Goal: Task Accomplishment & Management: Use online tool/utility

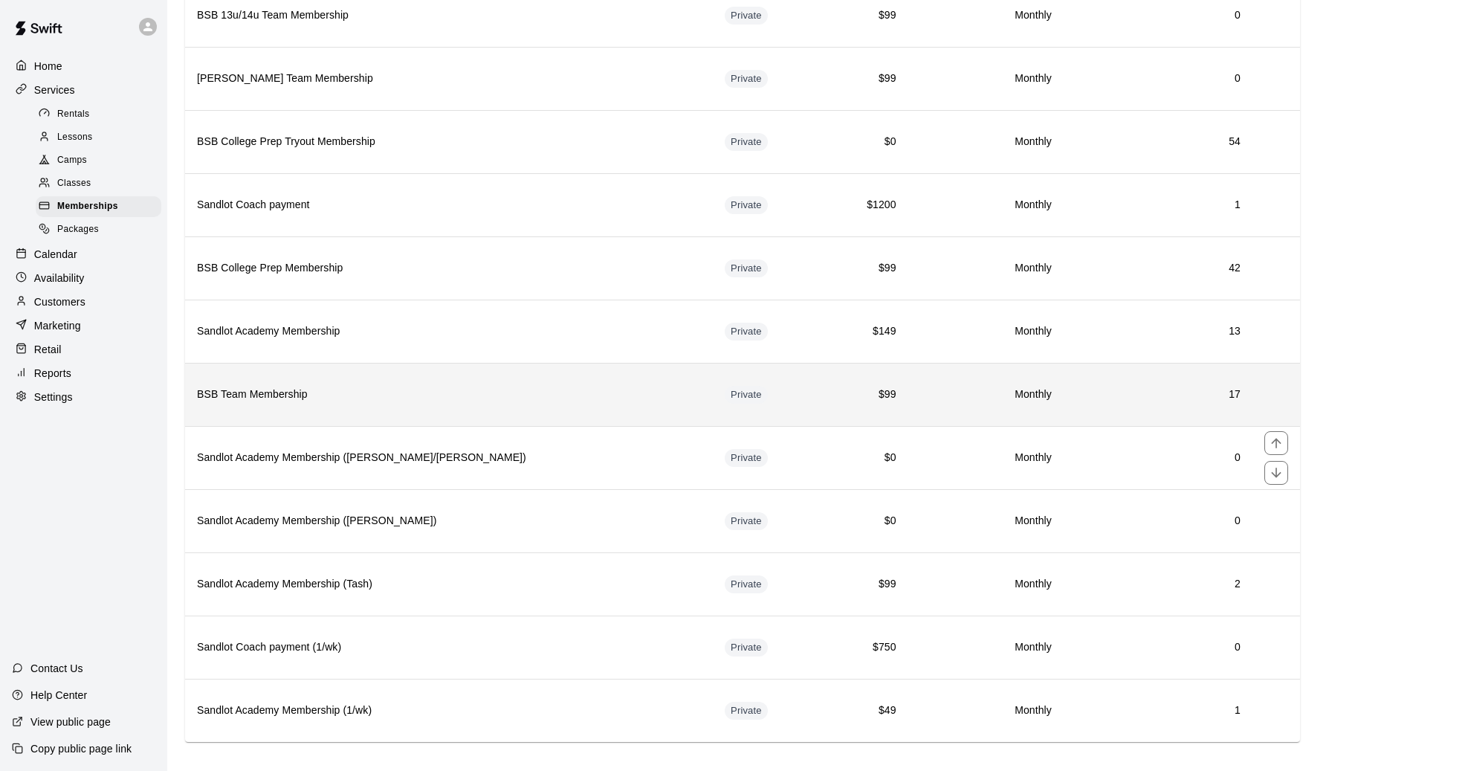
scroll to position [684, 0]
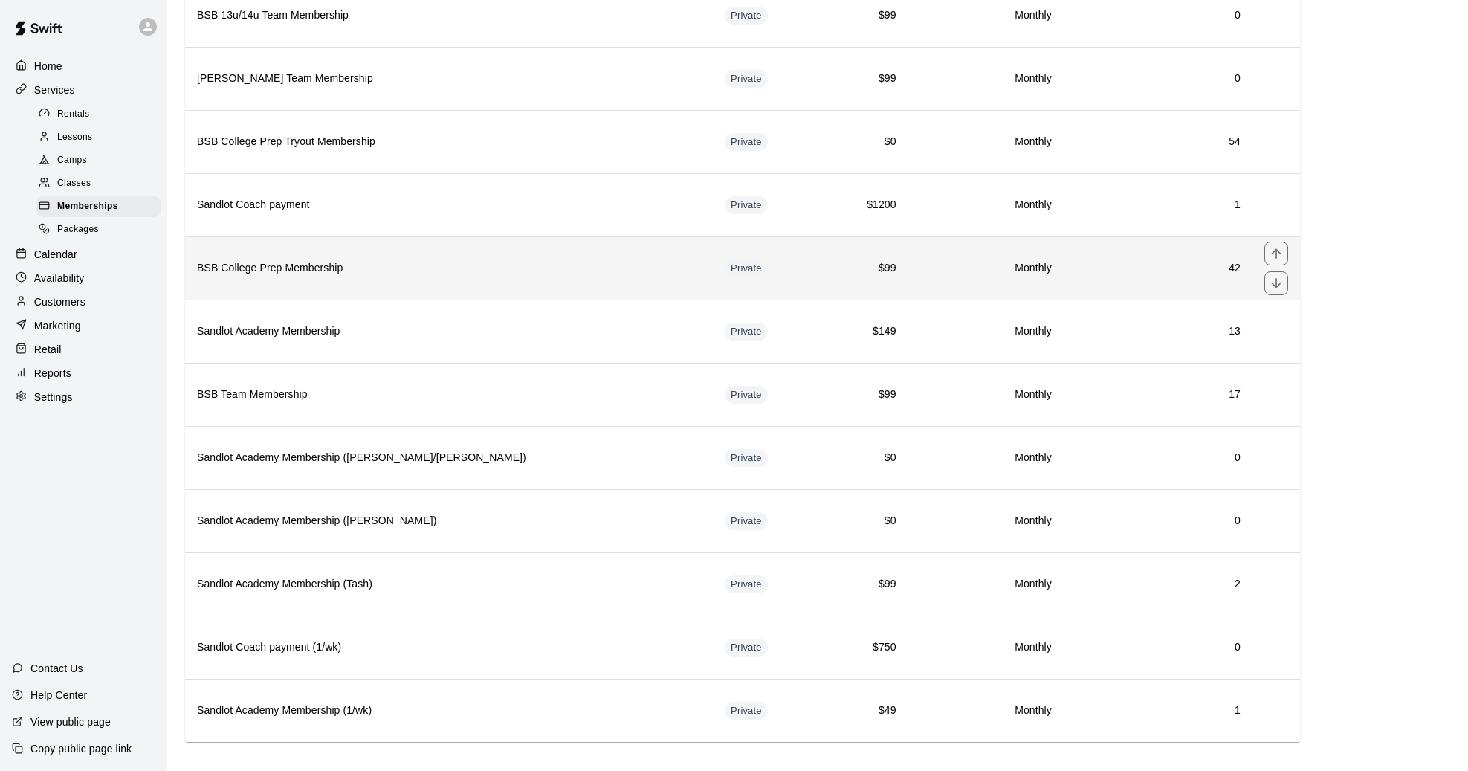
scroll to position [684, 0]
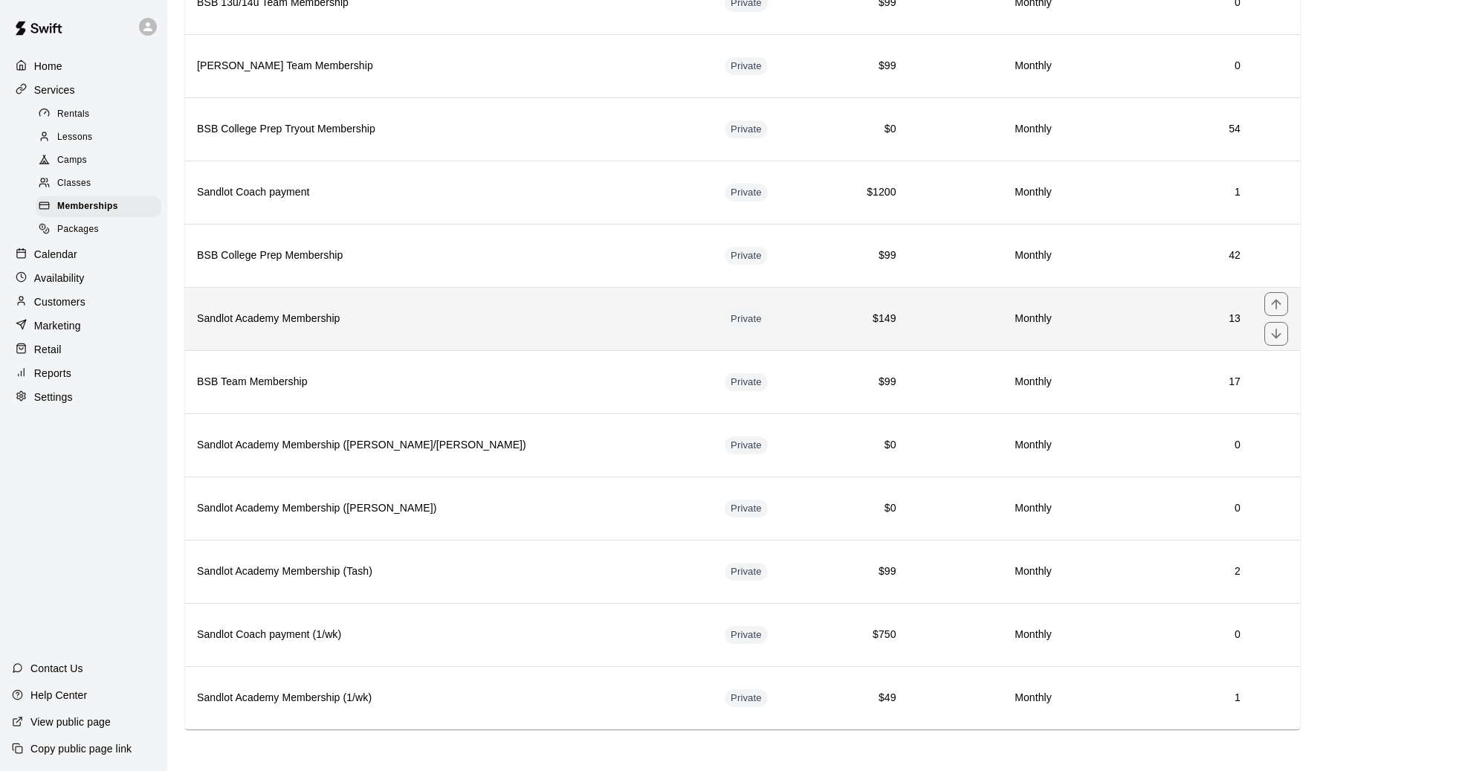
click at [390, 330] on th "Sandlot Academy Membership" at bounding box center [449, 318] width 528 height 63
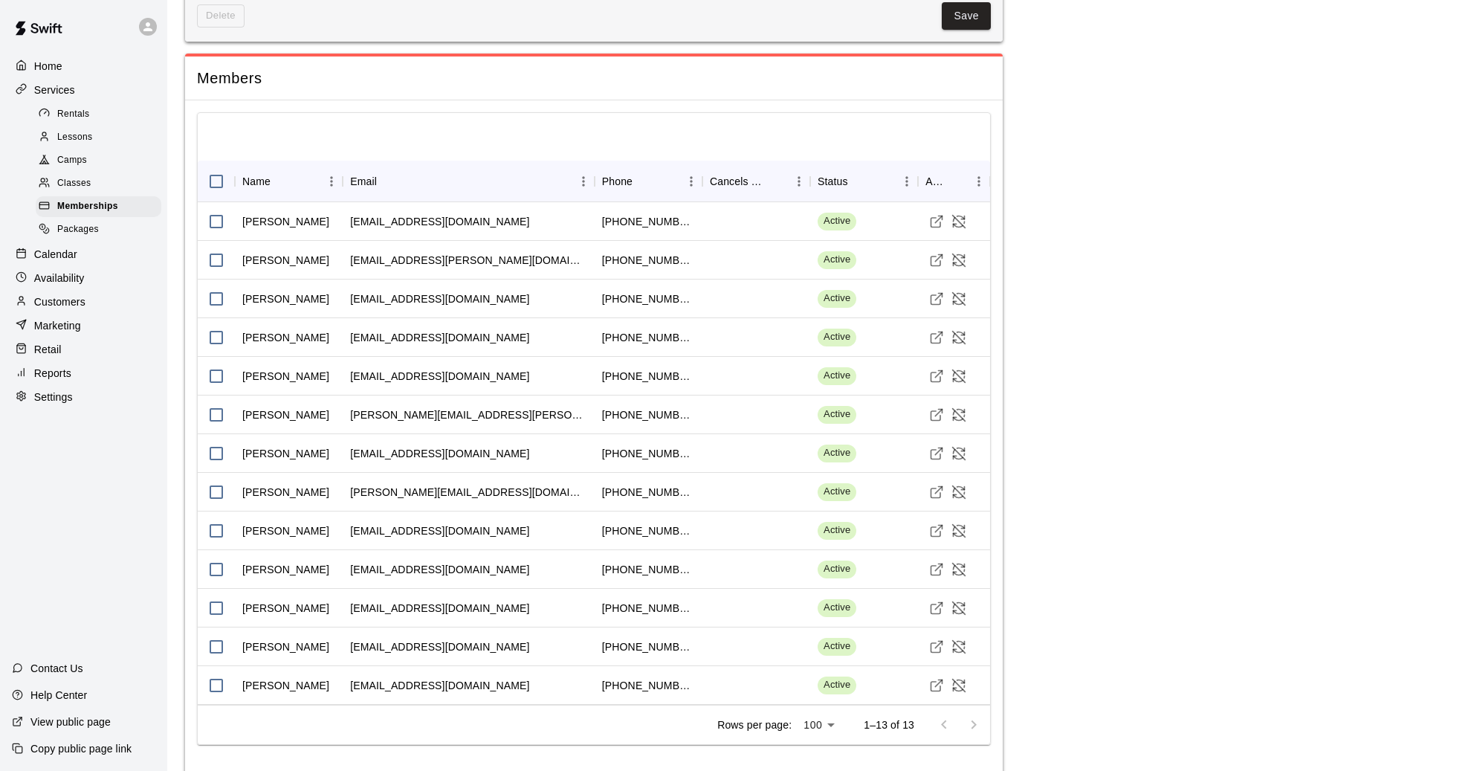
scroll to position [1090, 0]
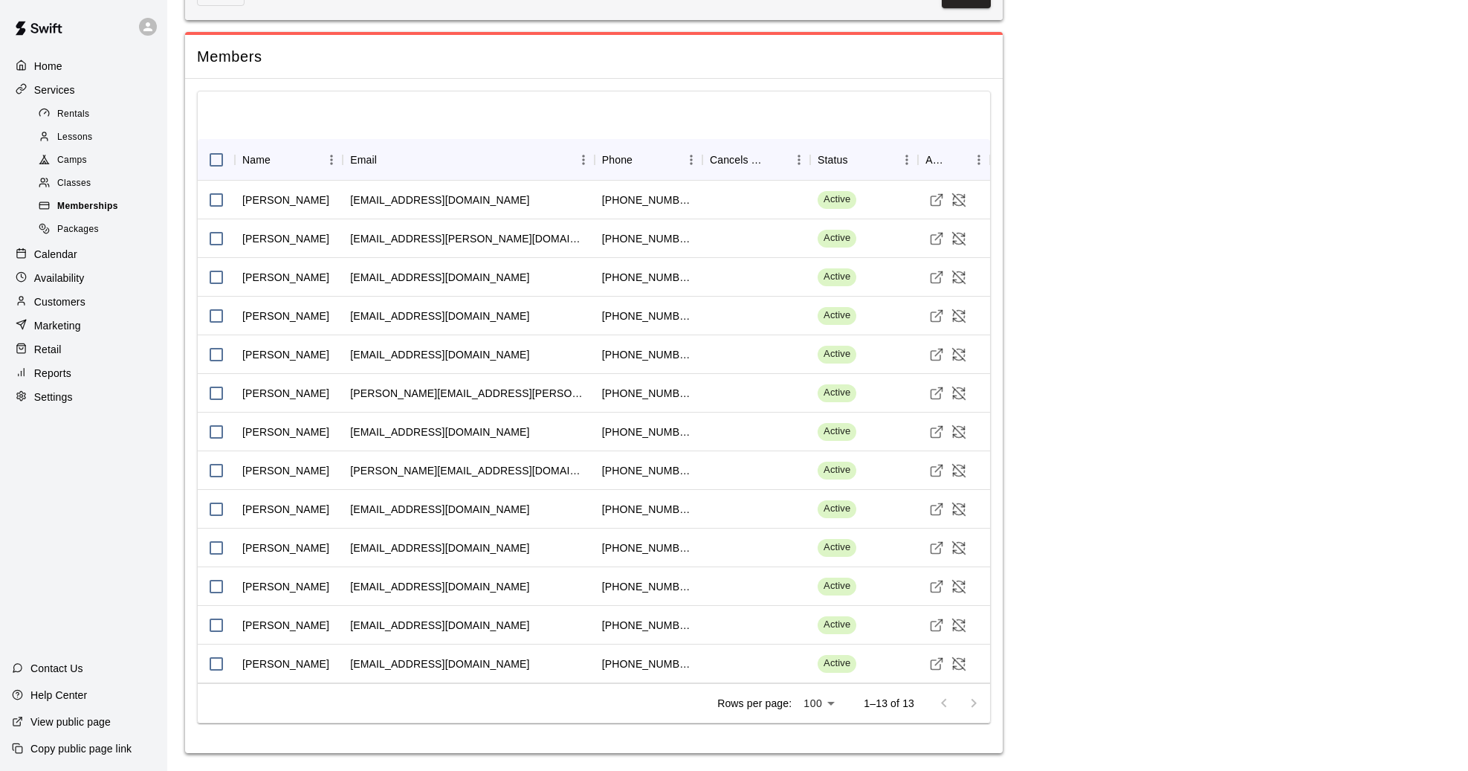
click at [77, 202] on div "Memberships" at bounding box center [99, 206] width 126 height 21
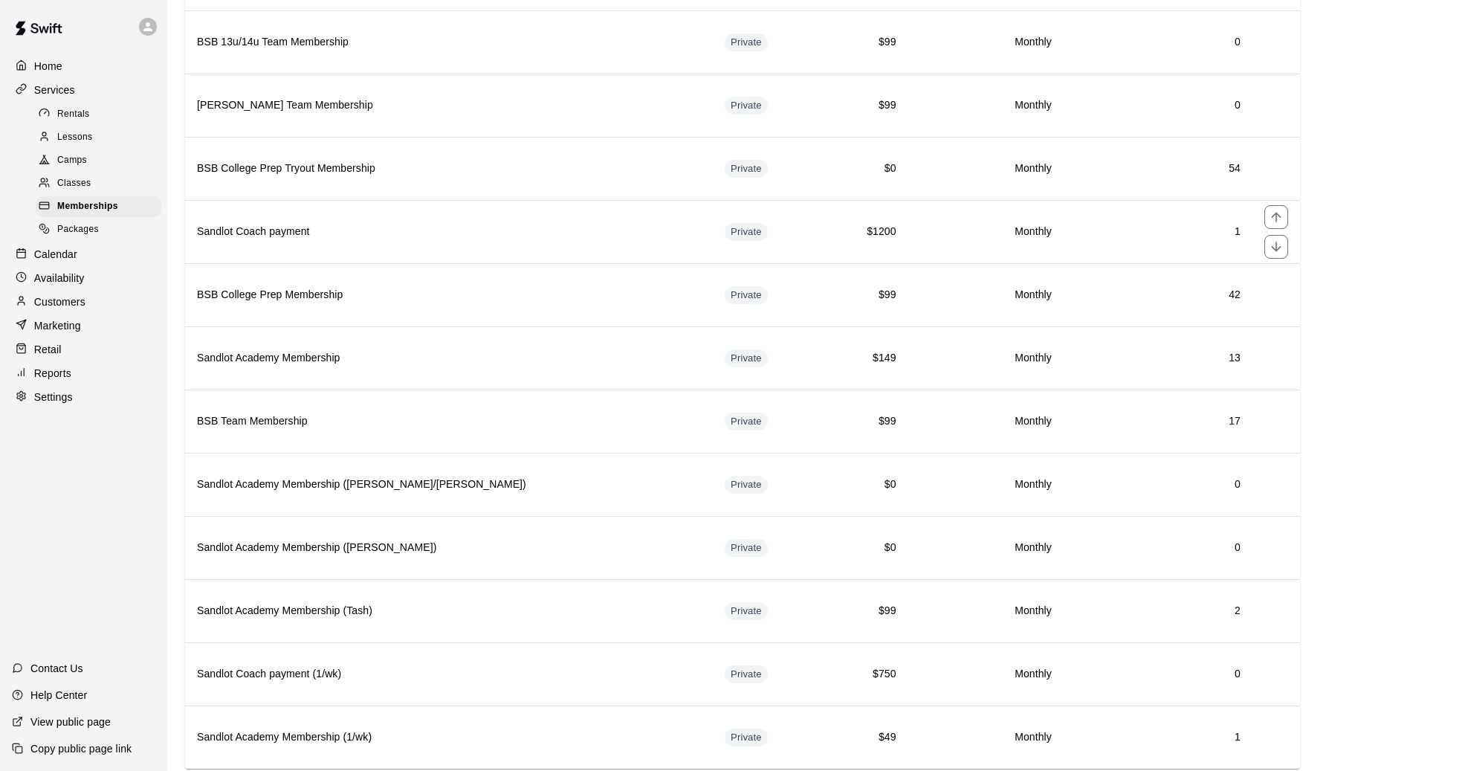
scroll to position [669, 0]
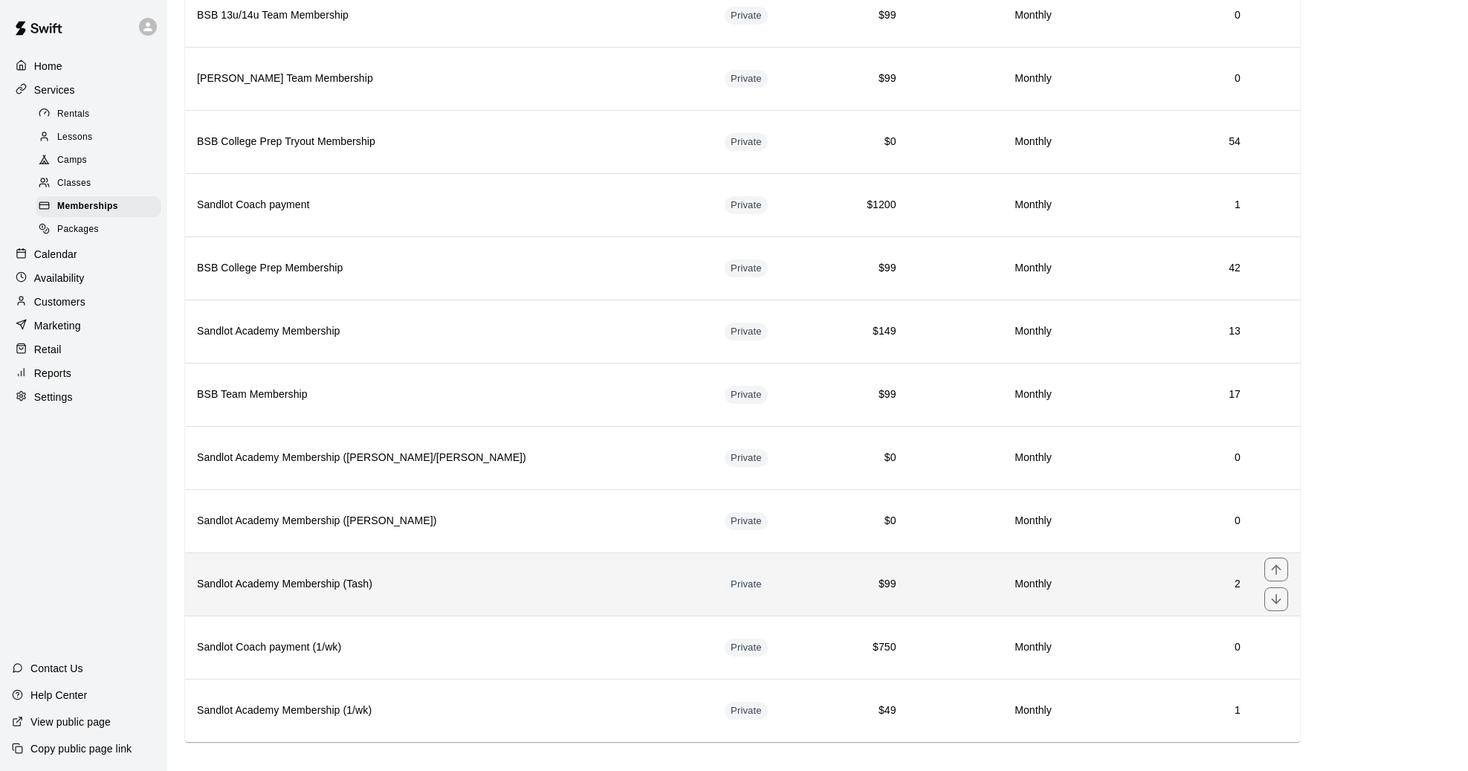
click at [382, 597] on th "Sandlot Academy Membership (Tash)" at bounding box center [449, 583] width 528 height 63
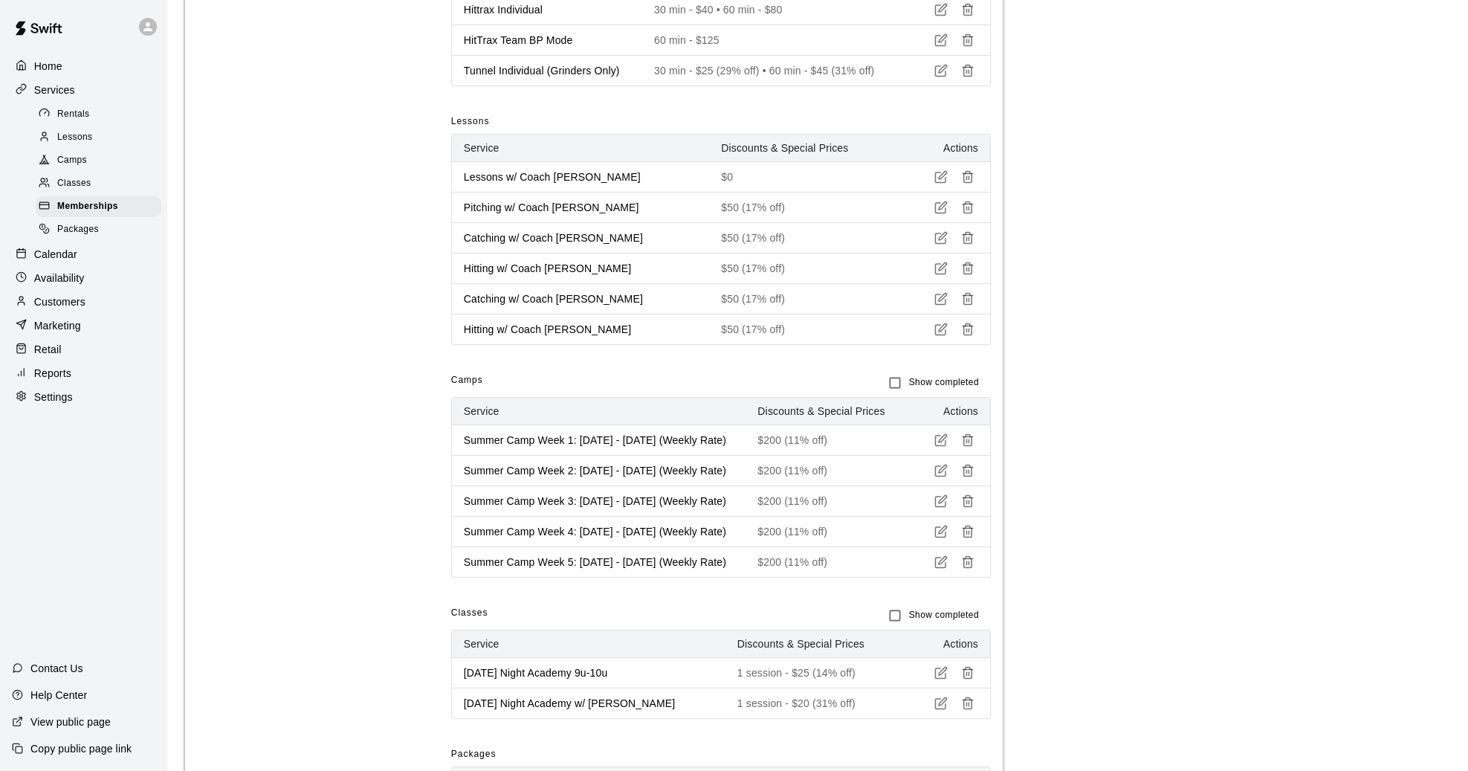
scroll to position [701, 0]
click at [48, 262] on p "Calendar" at bounding box center [55, 254] width 43 height 15
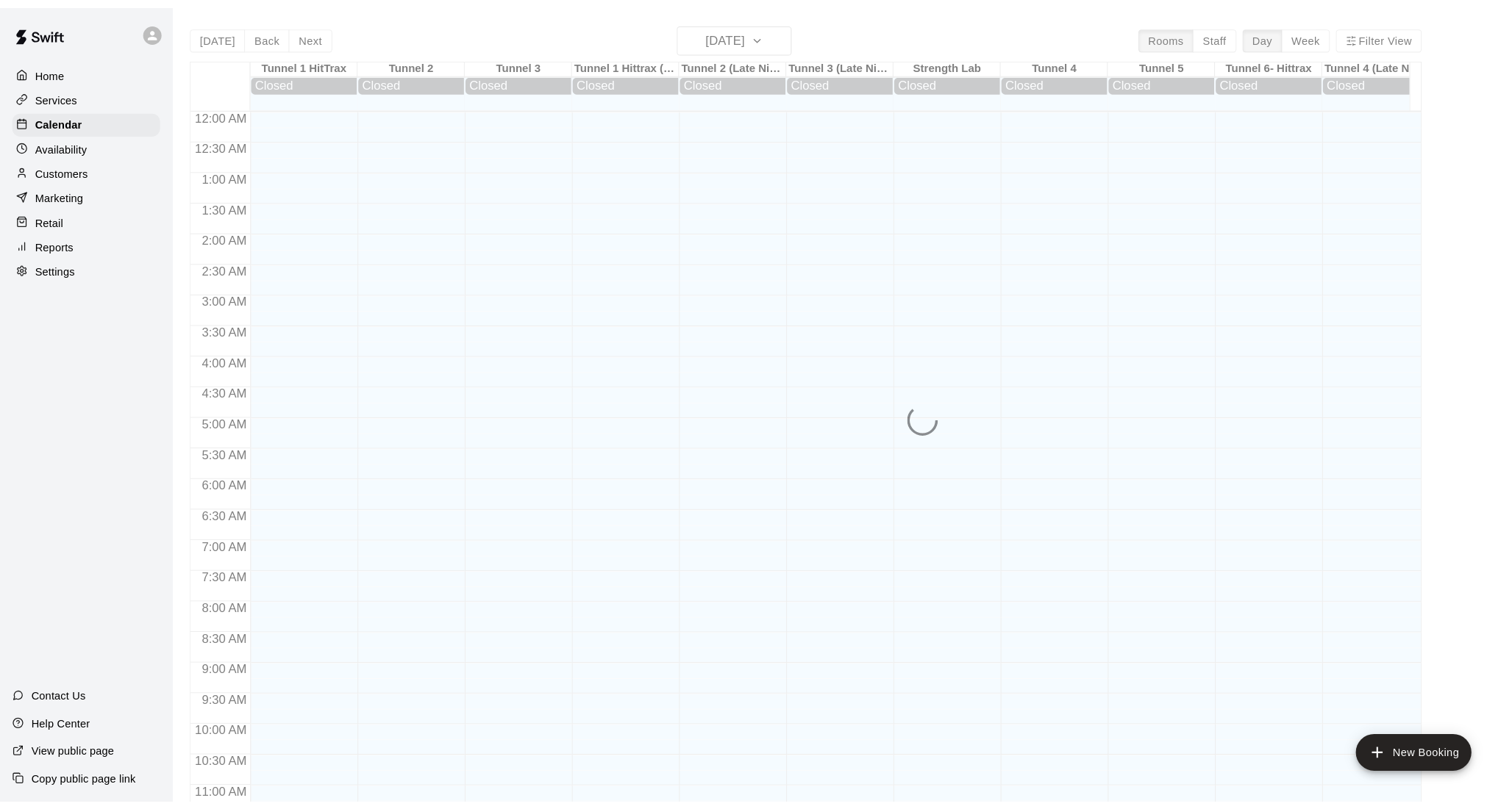
scroll to position [686, 0]
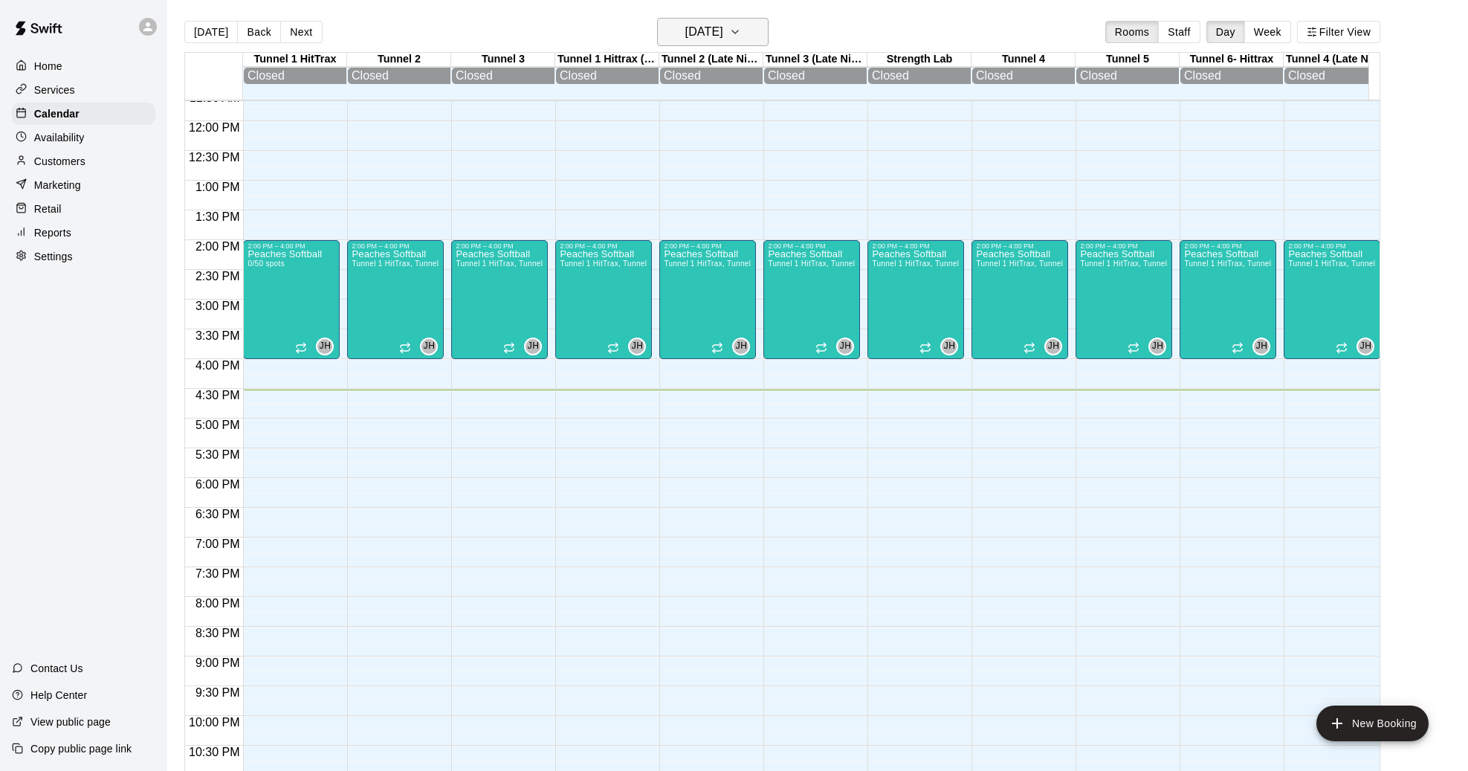
click at [747, 29] on button "Sunday Aug 17" at bounding box center [712, 32] width 111 height 28
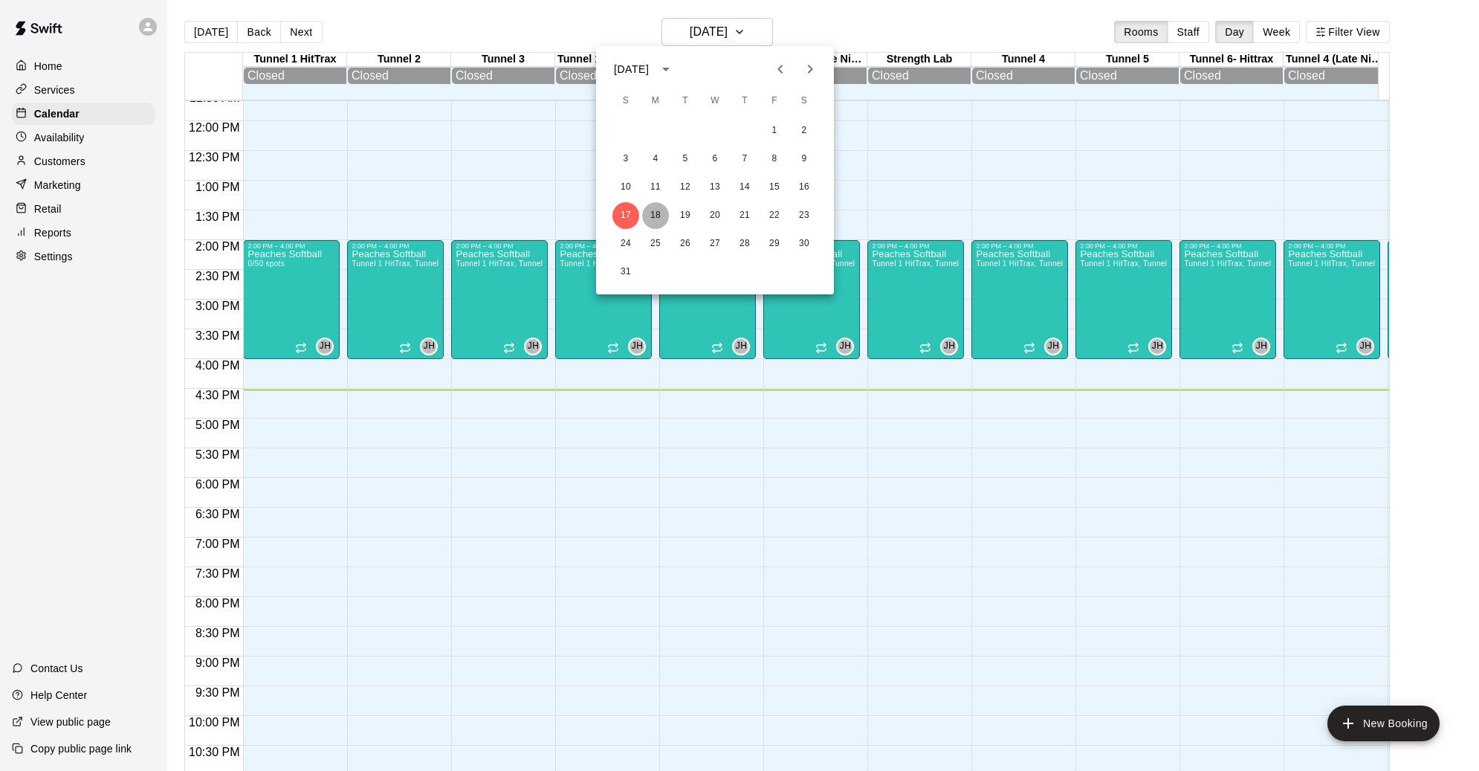
click at [654, 213] on button "18" at bounding box center [655, 215] width 27 height 27
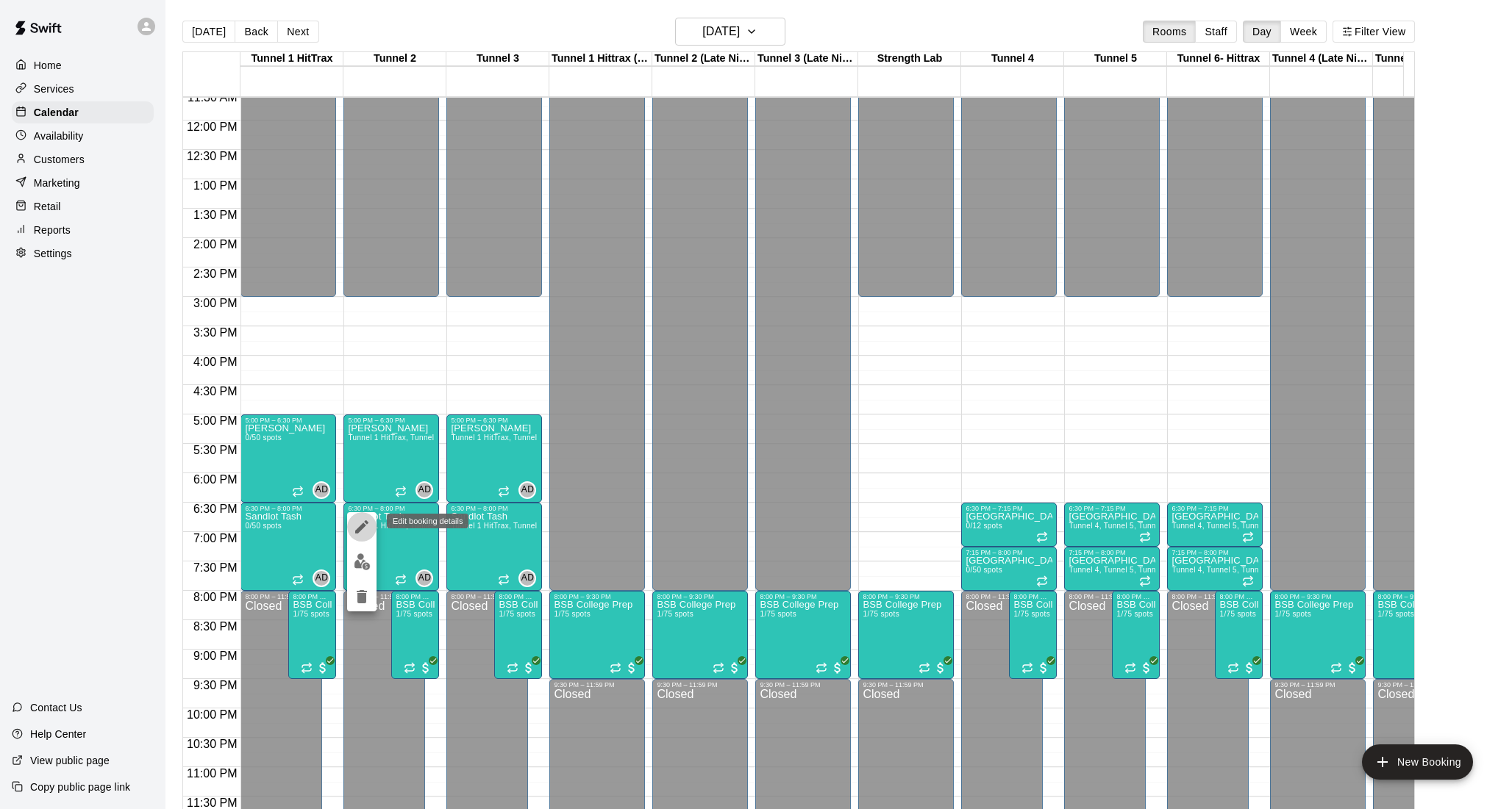
click at [357, 525] on icon "edit" at bounding box center [362, 527] width 18 height 18
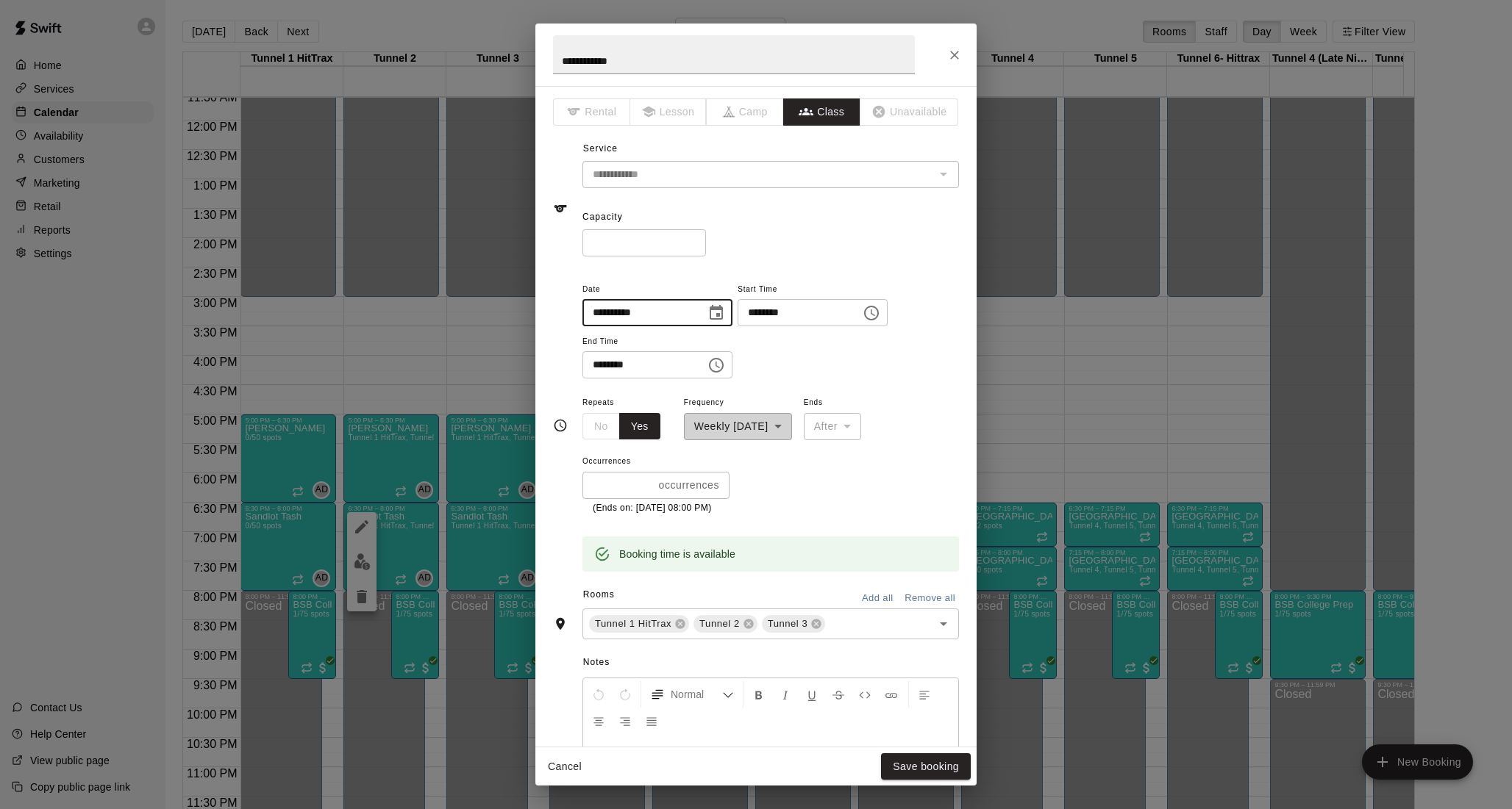
click at [668, 311] on input "**********" at bounding box center [639, 314] width 113 height 28
click at [725, 311] on icon "Choose date, selected date is Aug 18, 2025" at bounding box center [716, 314] width 18 height 18
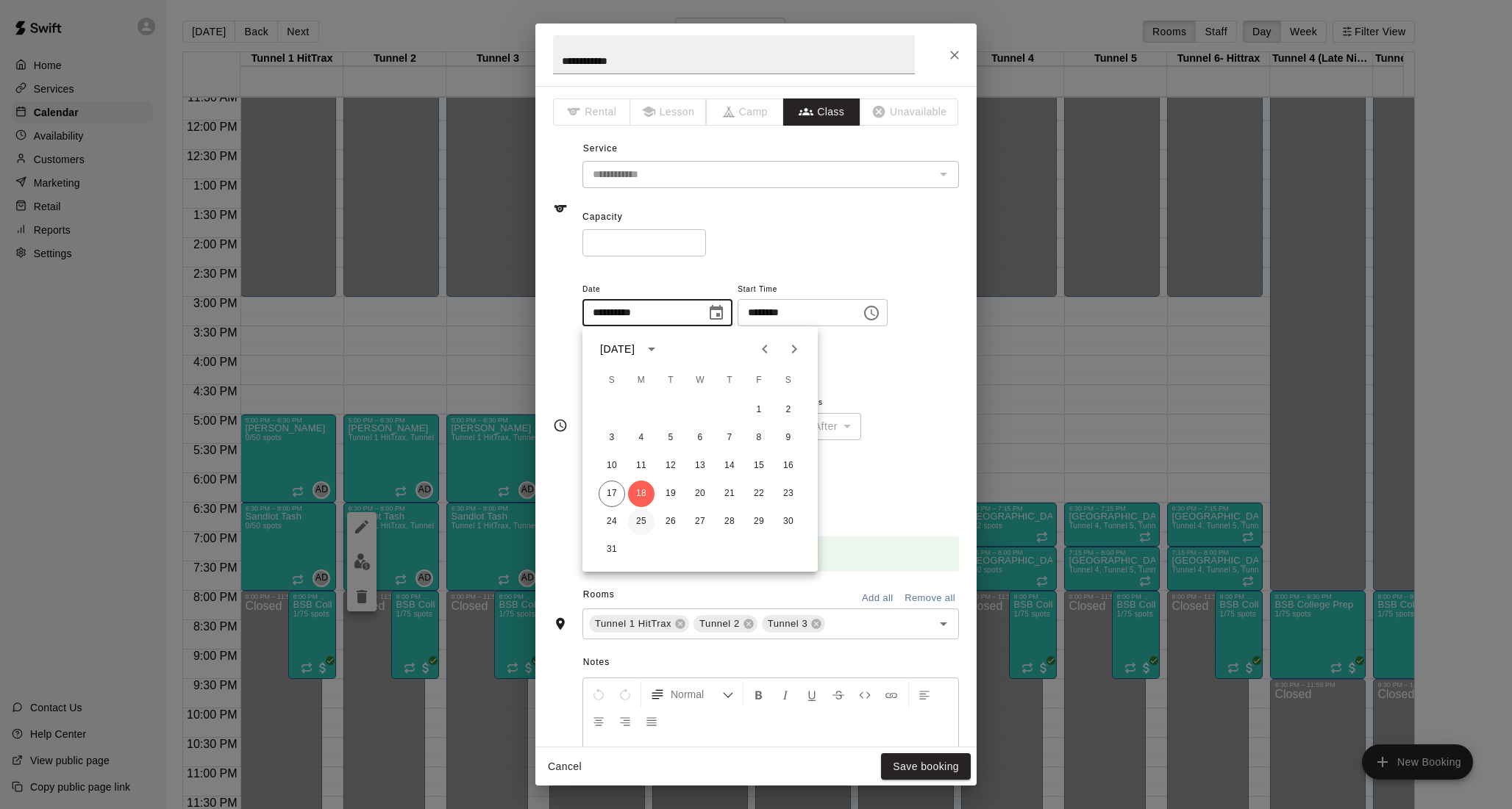
click at [637, 521] on button "25" at bounding box center [641, 521] width 27 height 27
type input "**********"
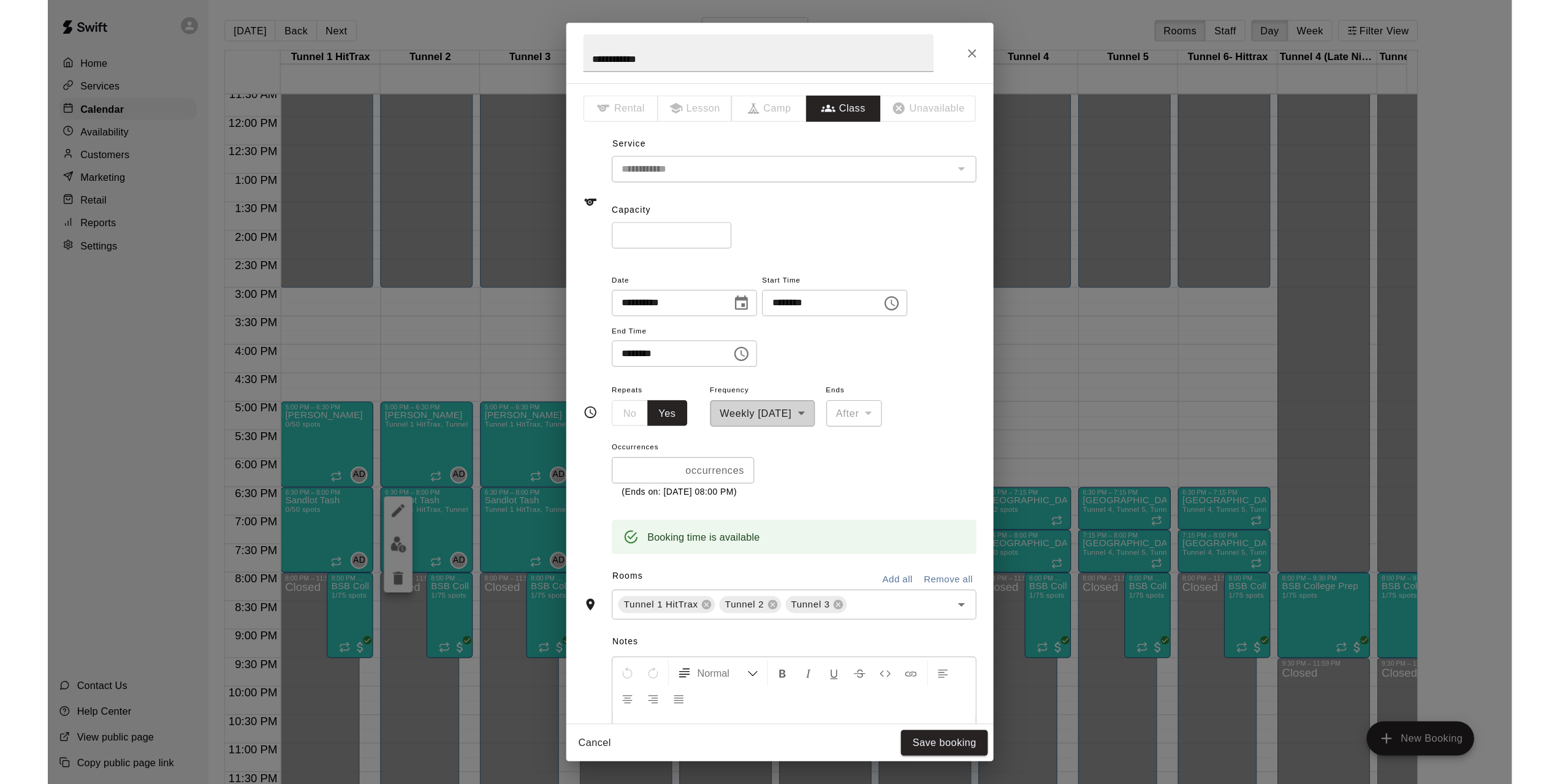
scroll to position [61, 0]
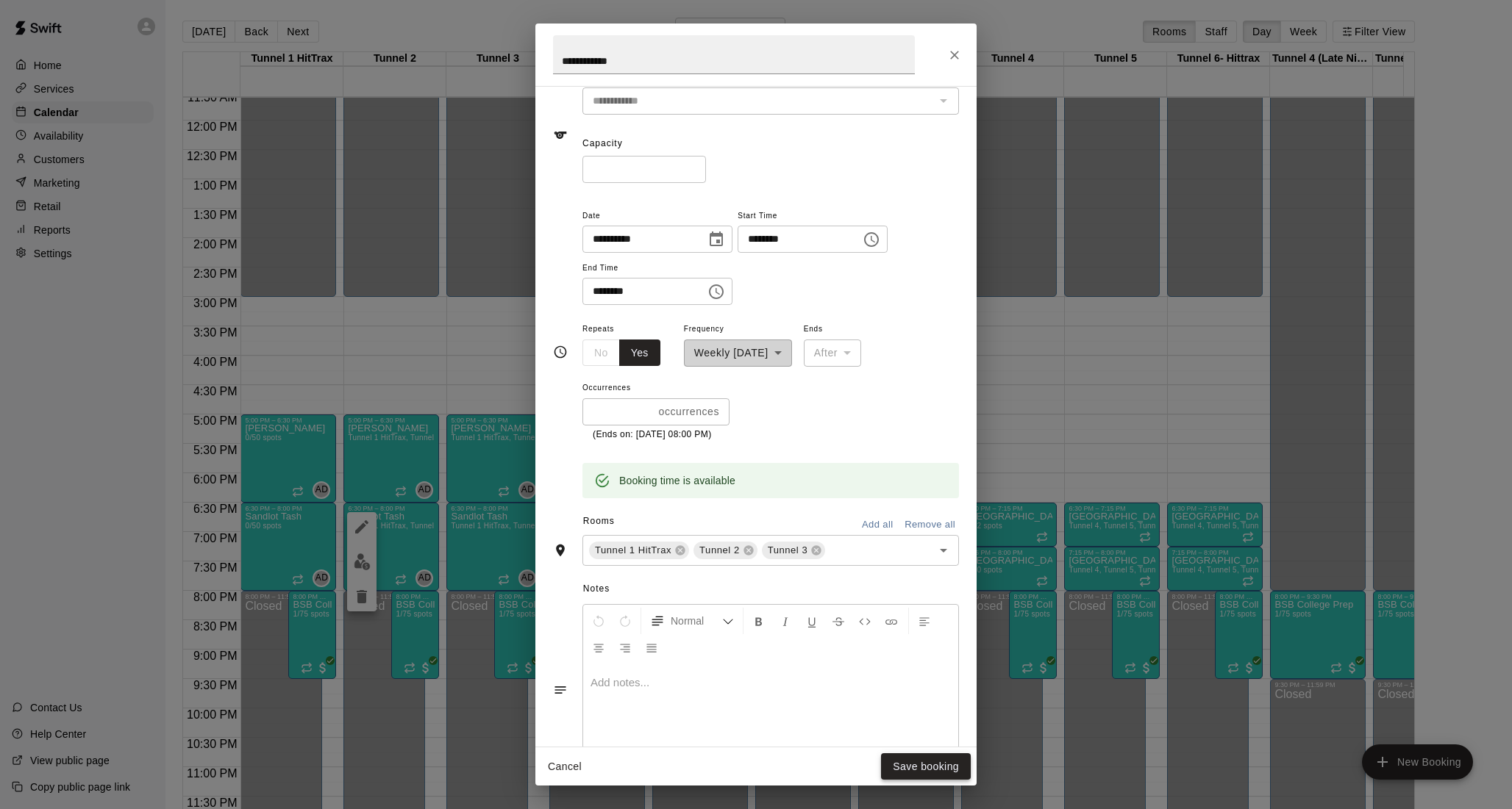
click at [913, 762] on button "Save booking" at bounding box center [926, 767] width 90 height 28
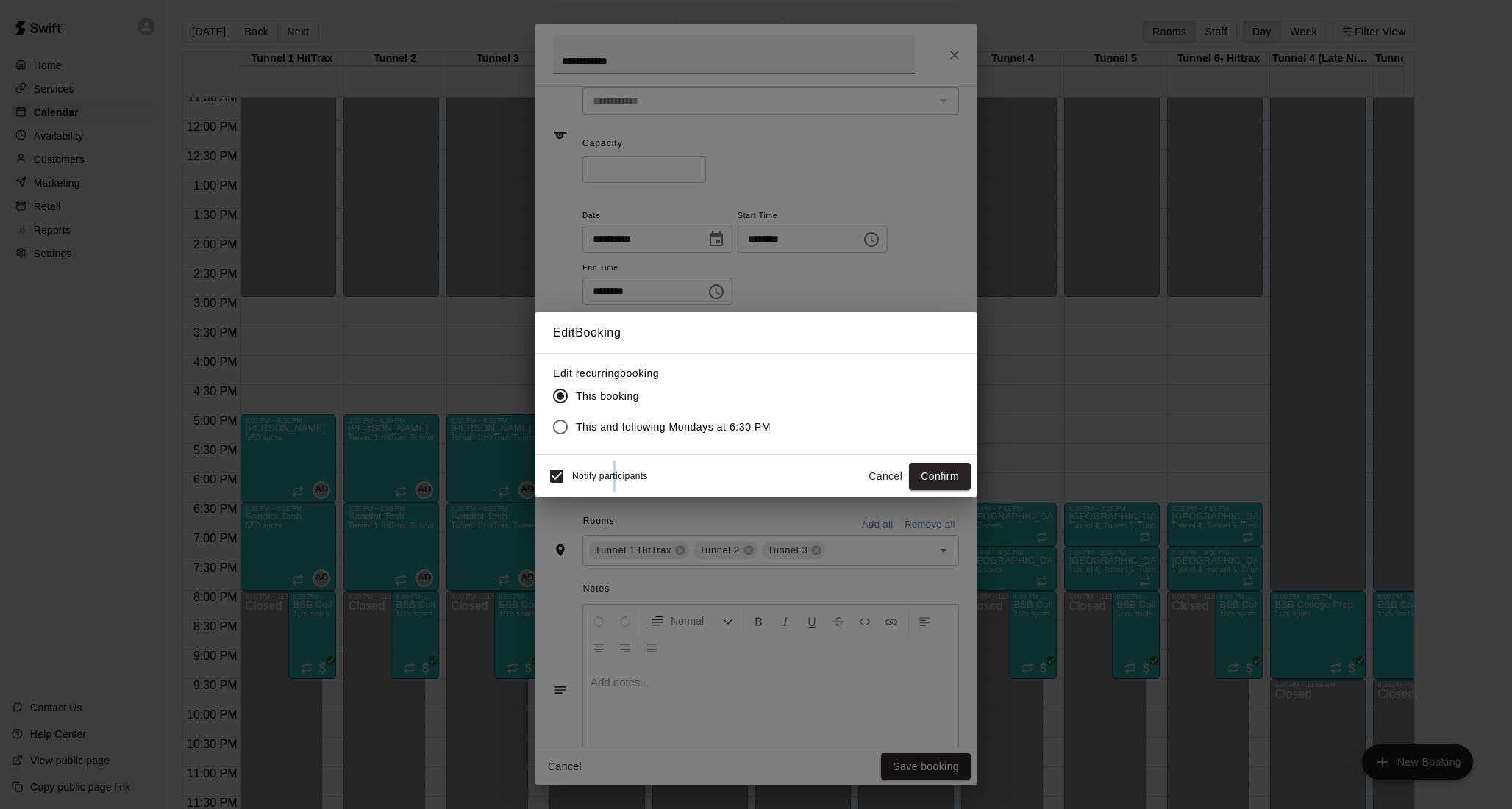
click at [614, 472] on span "Notify participants" at bounding box center [610, 477] width 76 height 10
click at [937, 478] on button "Confirm" at bounding box center [940, 477] width 61 height 28
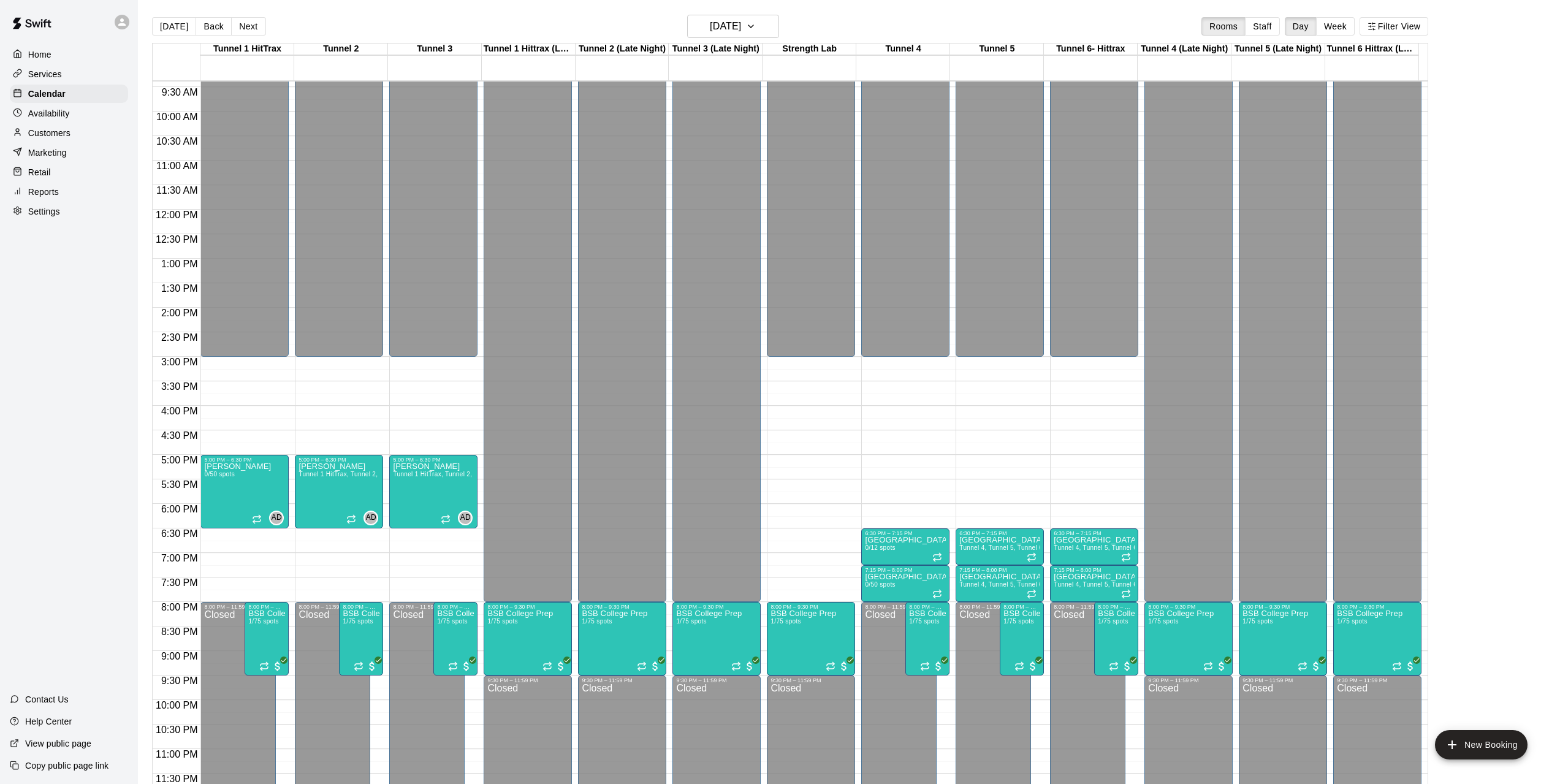
scroll to position [462, 0]
click at [59, 74] on p "Services" at bounding box center [45, 74] width 34 height 12
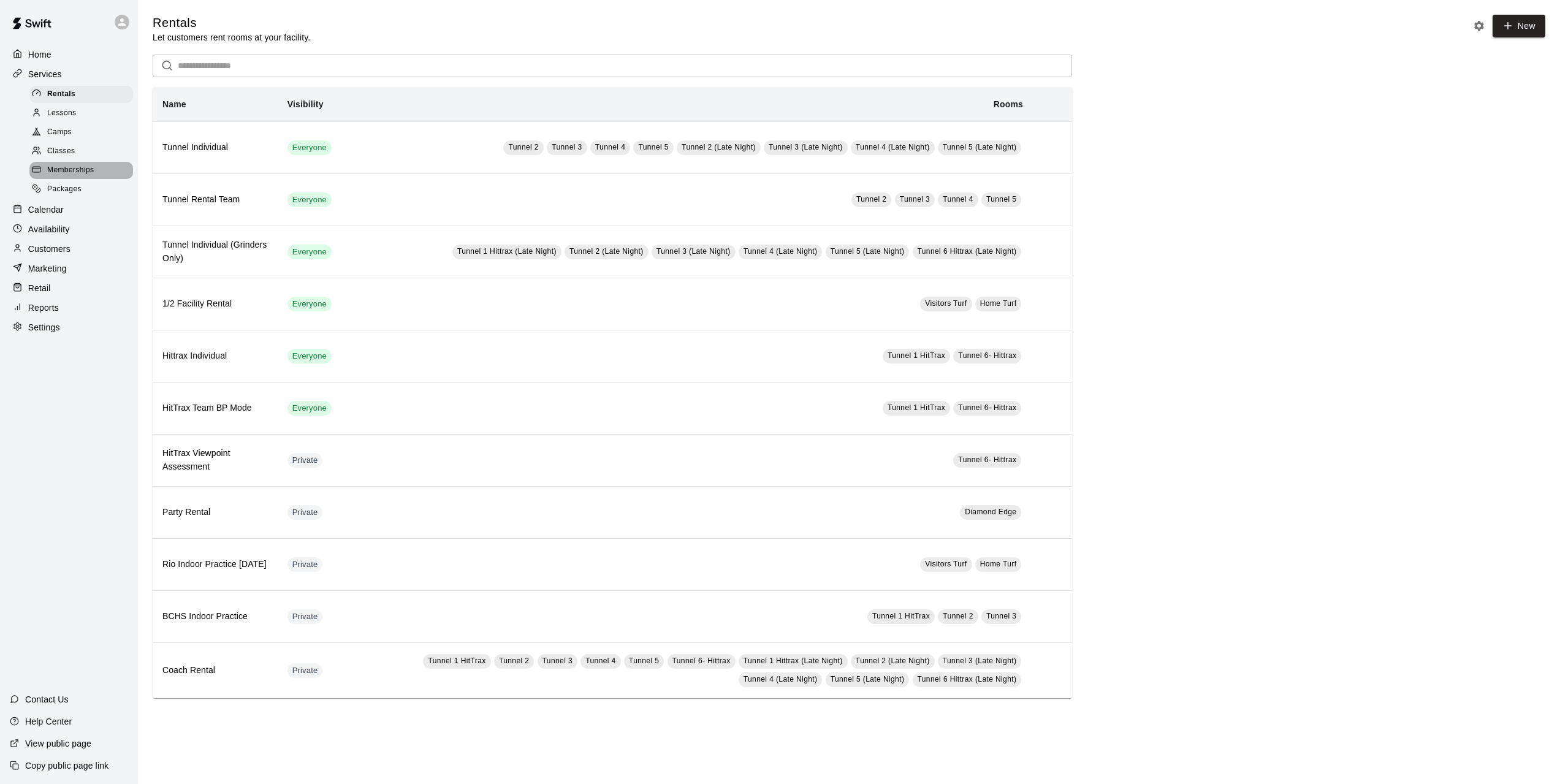
click at [84, 168] on span "Memberships" at bounding box center [70, 170] width 46 height 12
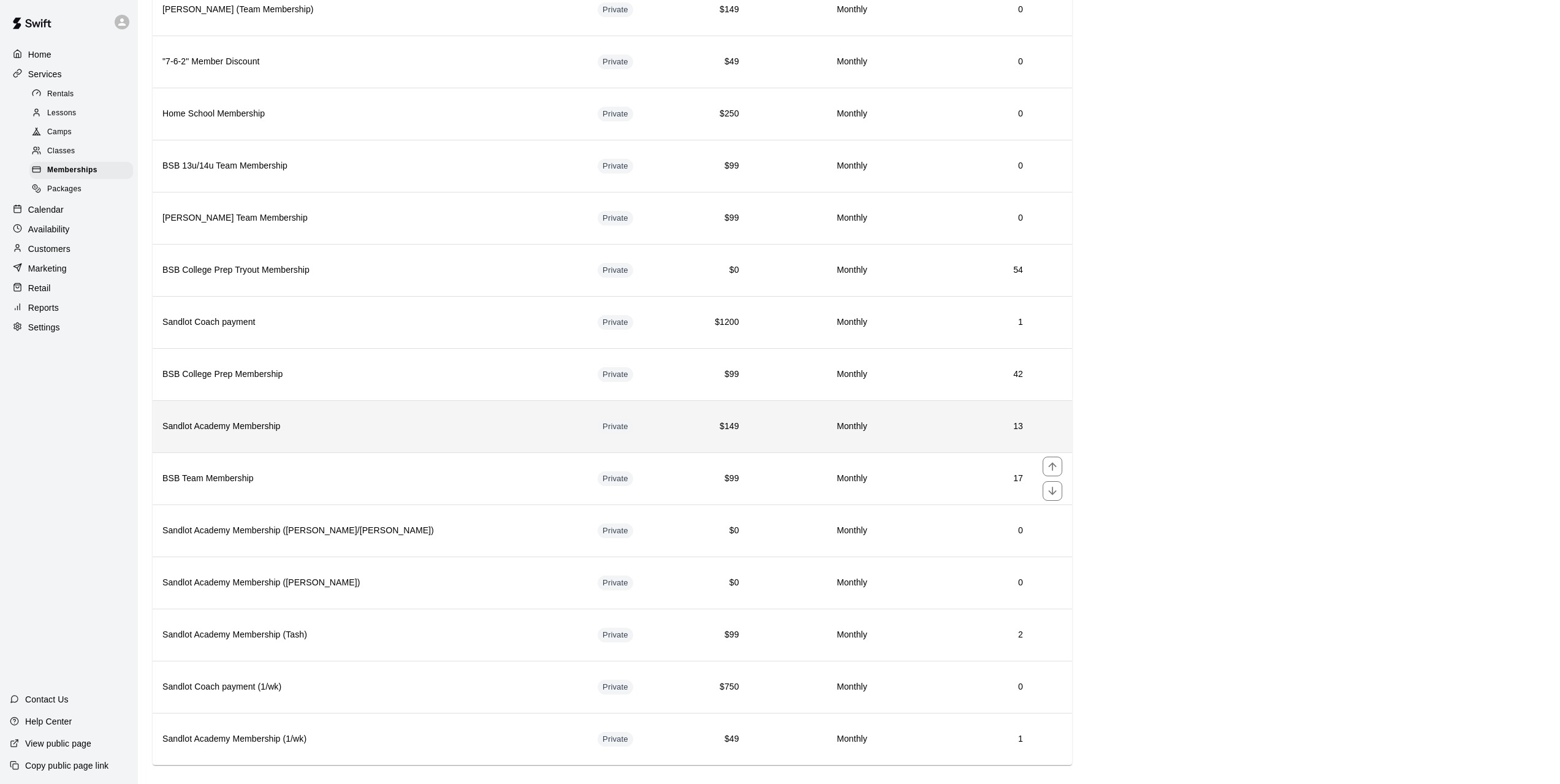
scroll to position [415, 0]
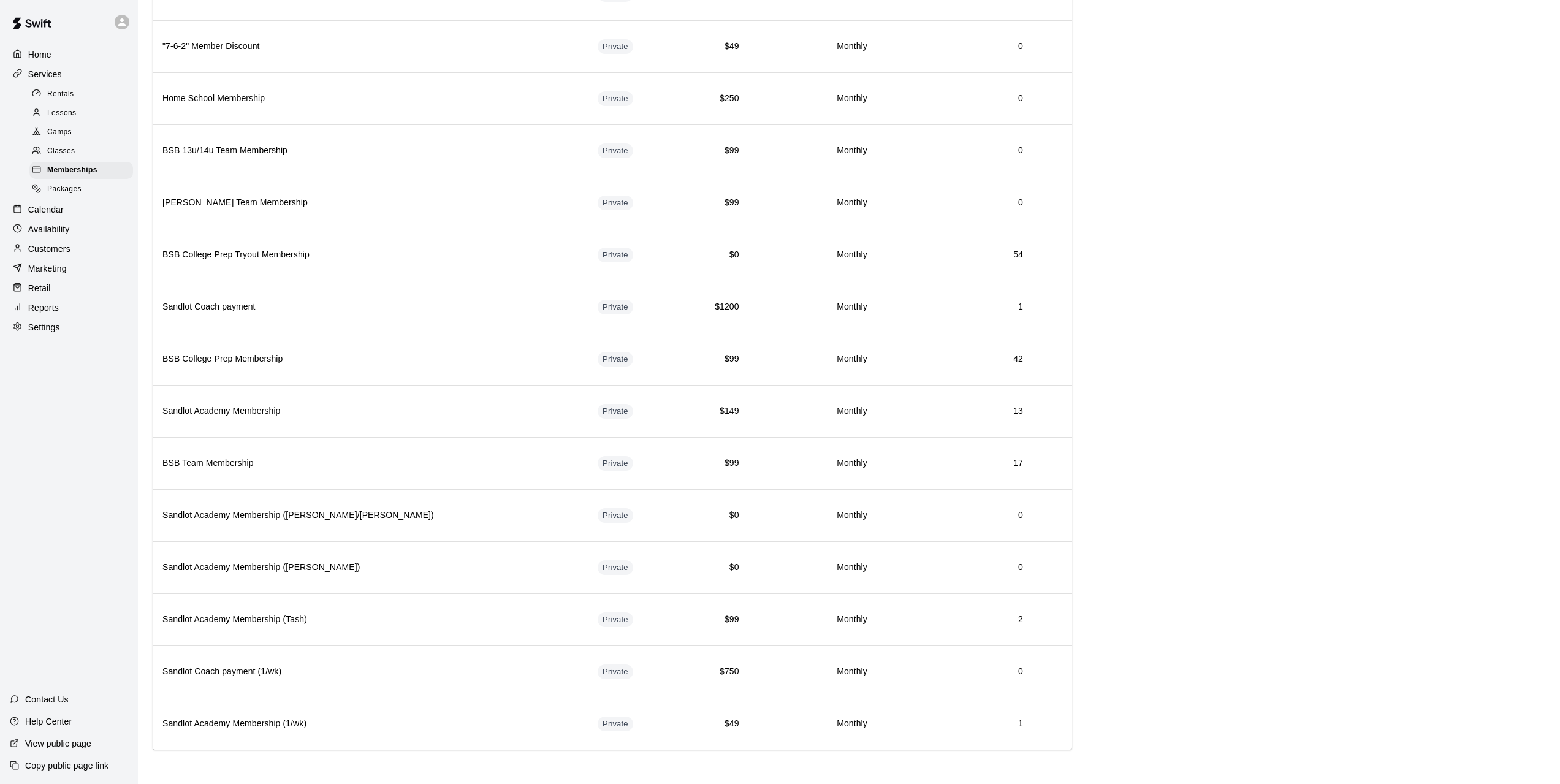
drag, startPoint x: 1122, startPoint y: 725, endPoint x: 1217, endPoint y: 602, distance: 155.4
click at [1217, 602] on div "Memberships Charge customers on a recurring basis for discounts and special acc…" at bounding box center [848, 175] width 1393 height 1148
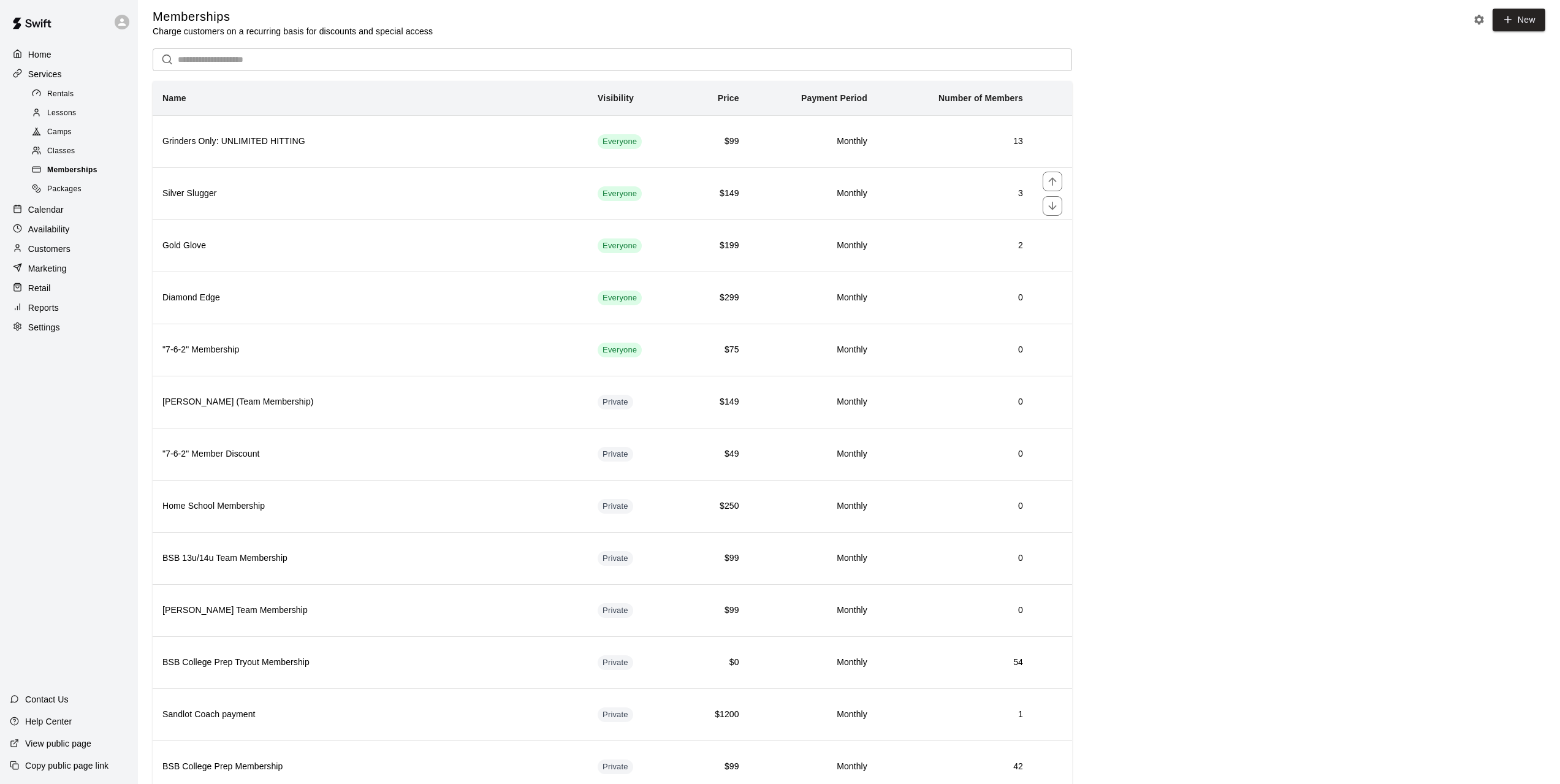
scroll to position [0, 0]
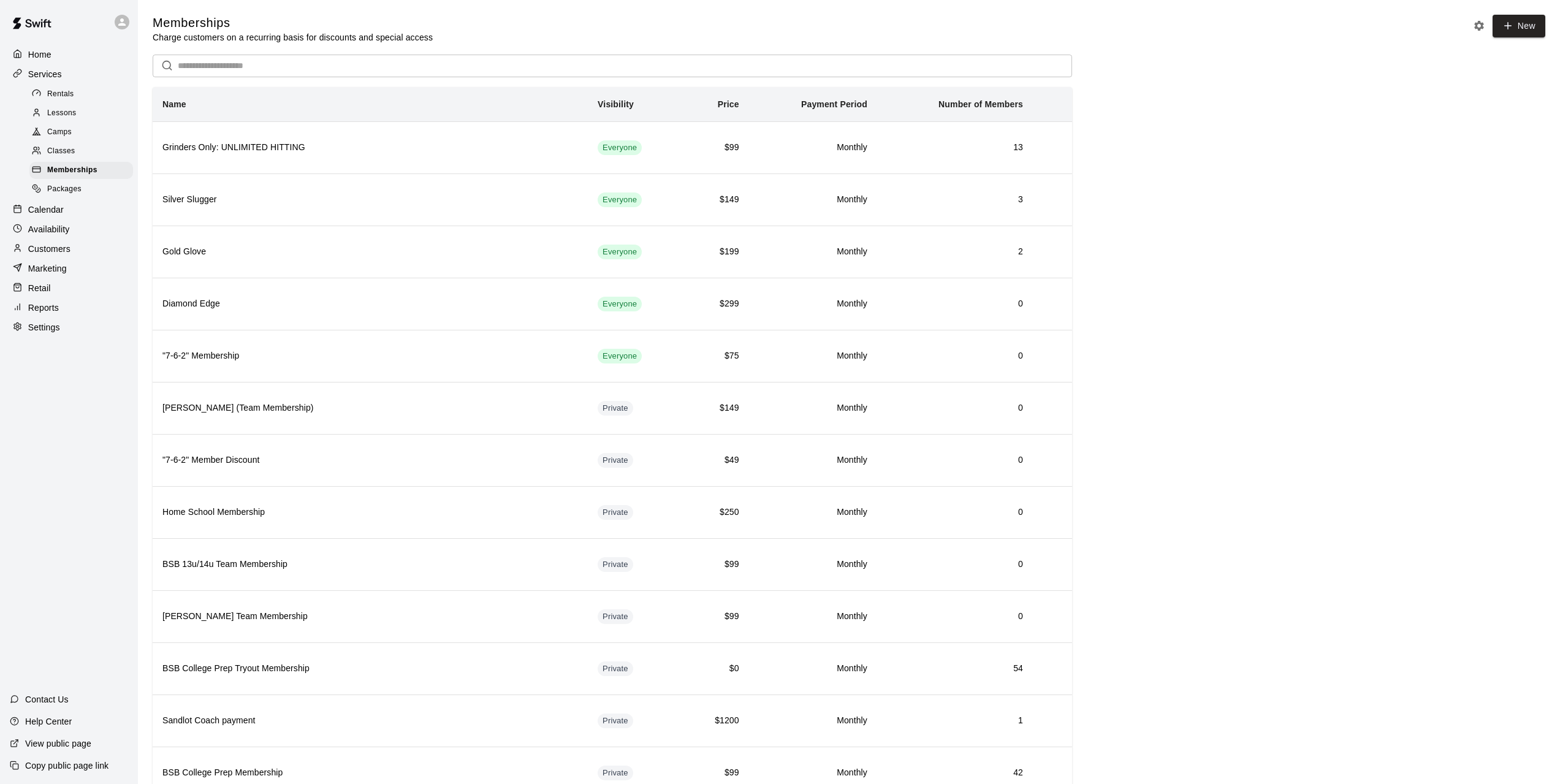
click at [40, 212] on p "Calendar" at bounding box center [45, 209] width 35 height 12
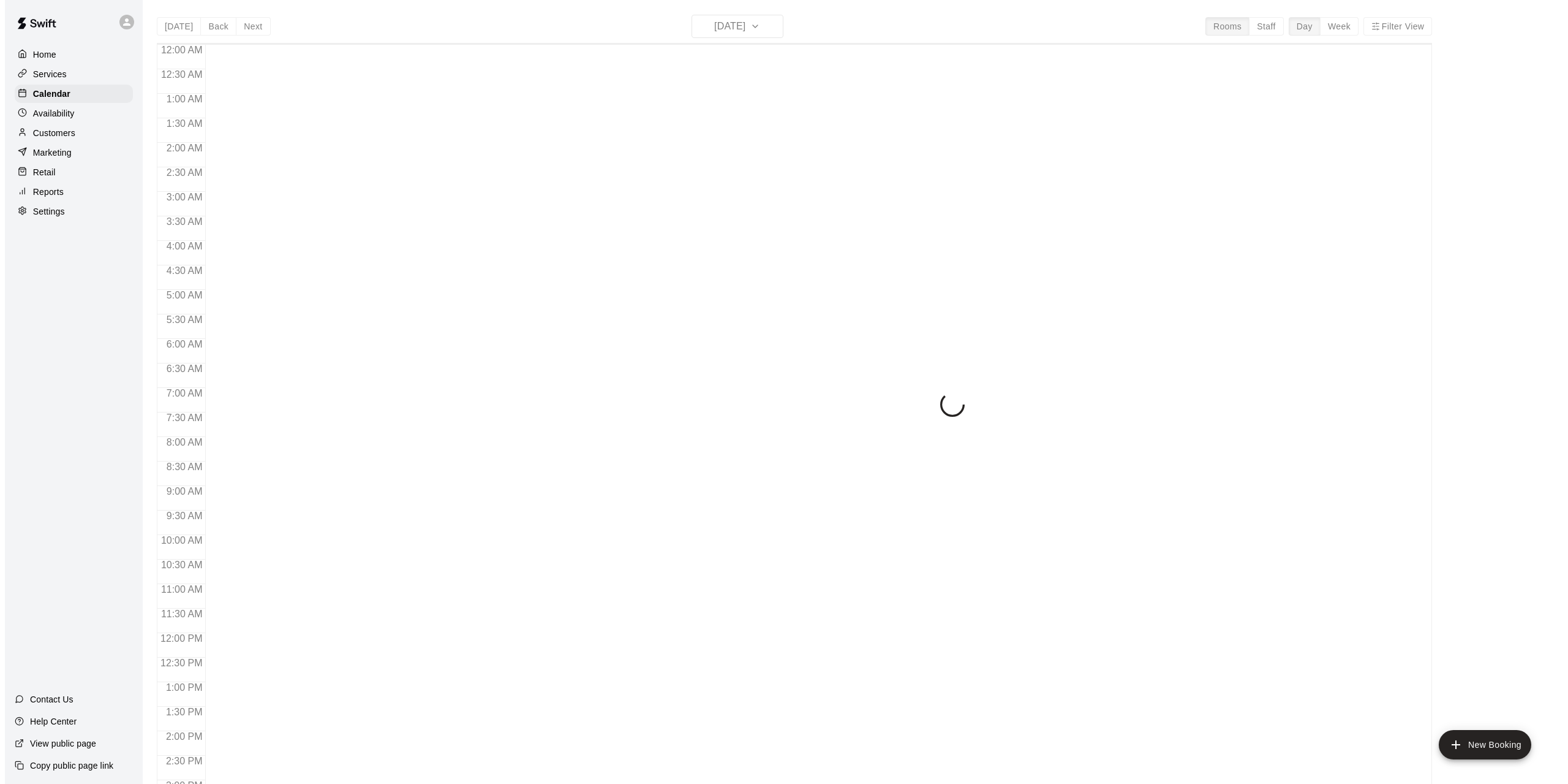
scroll to position [424, 0]
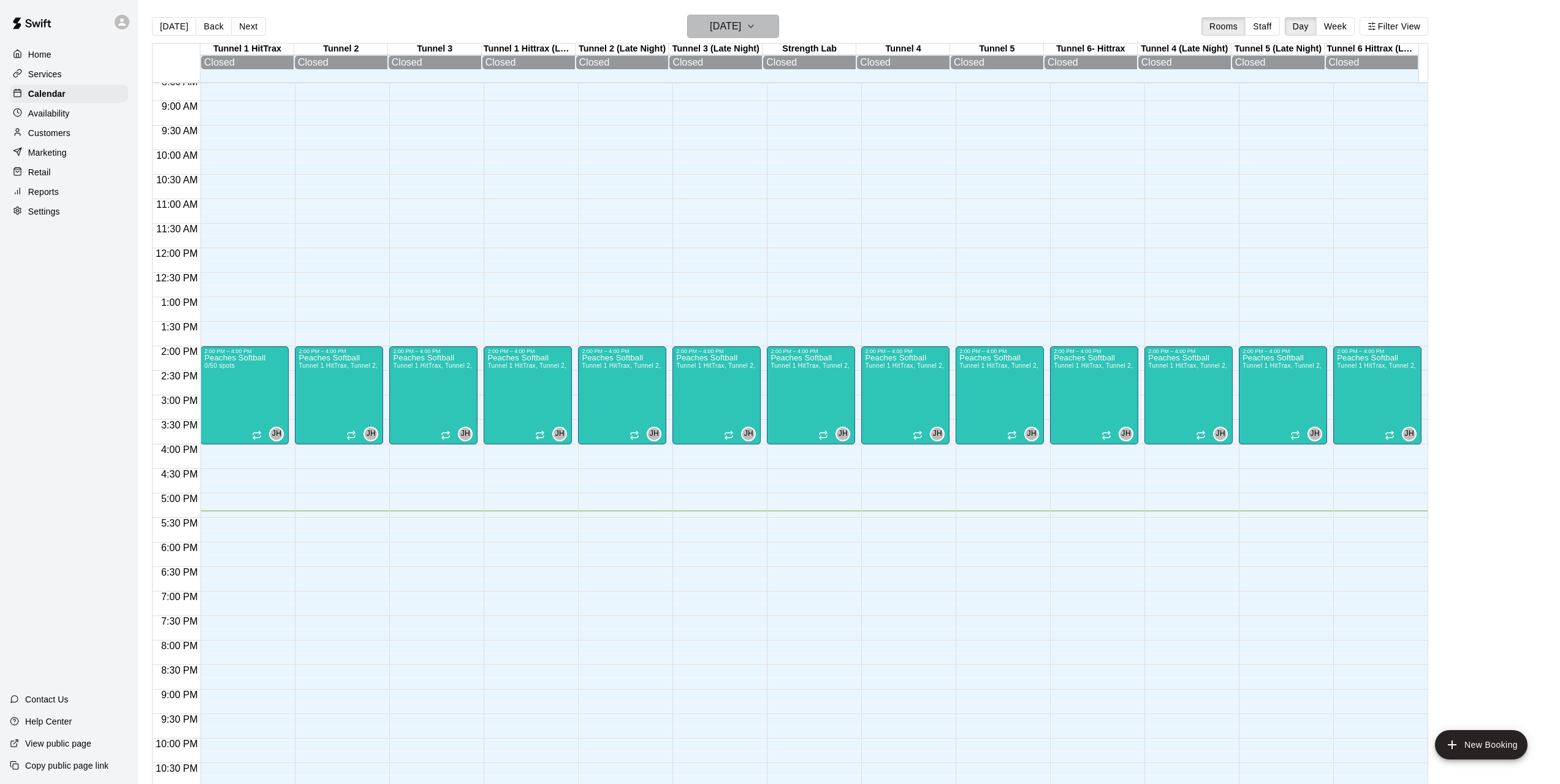
click at [735, 26] on h6 "Sunday Aug 17" at bounding box center [726, 26] width 31 height 17
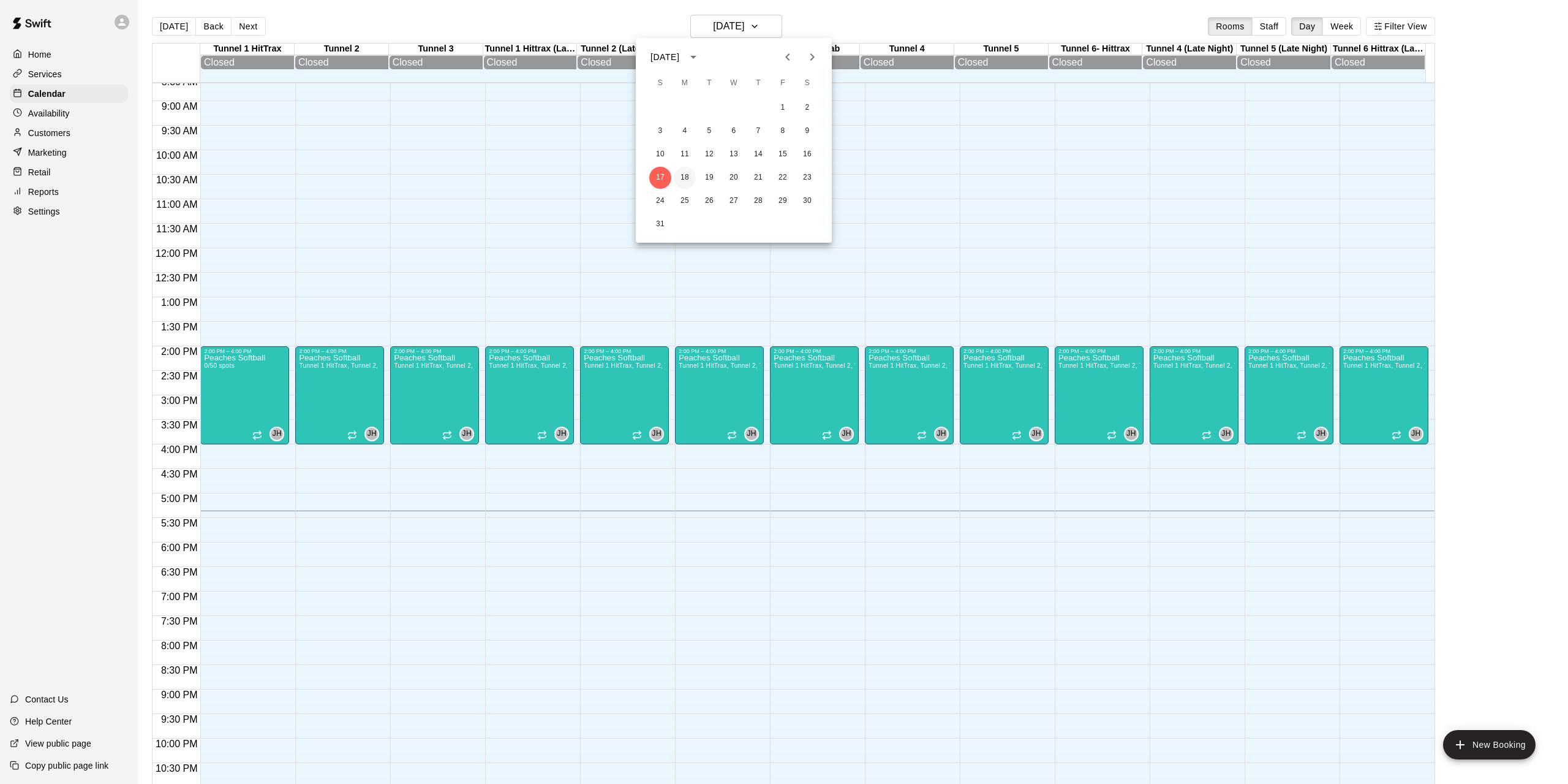
click at [687, 177] on button "18" at bounding box center [685, 177] width 22 height 22
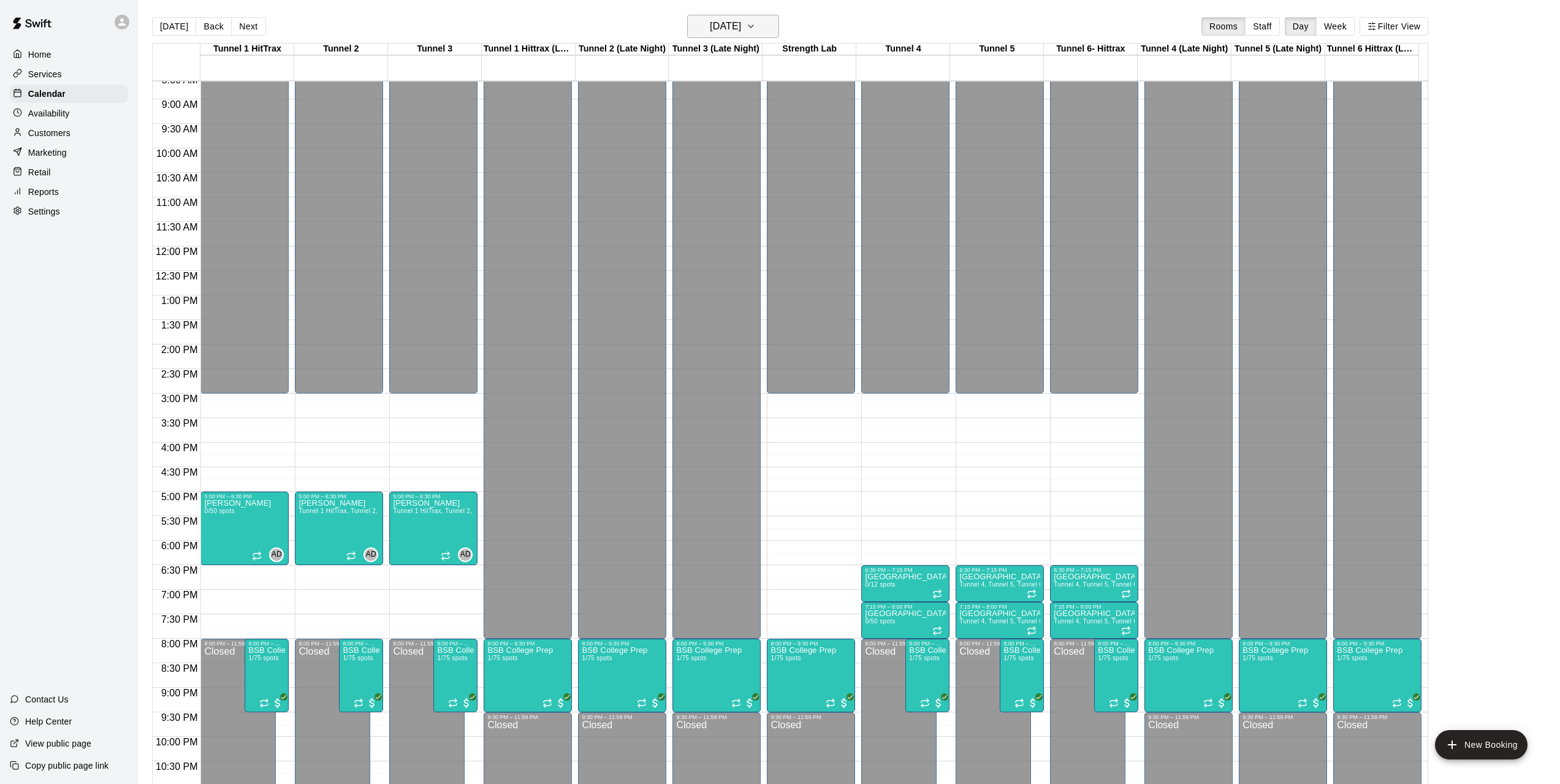
click at [741, 25] on h6 "Monday Aug 18" at bounding box center [726, 26] width 31 height 17
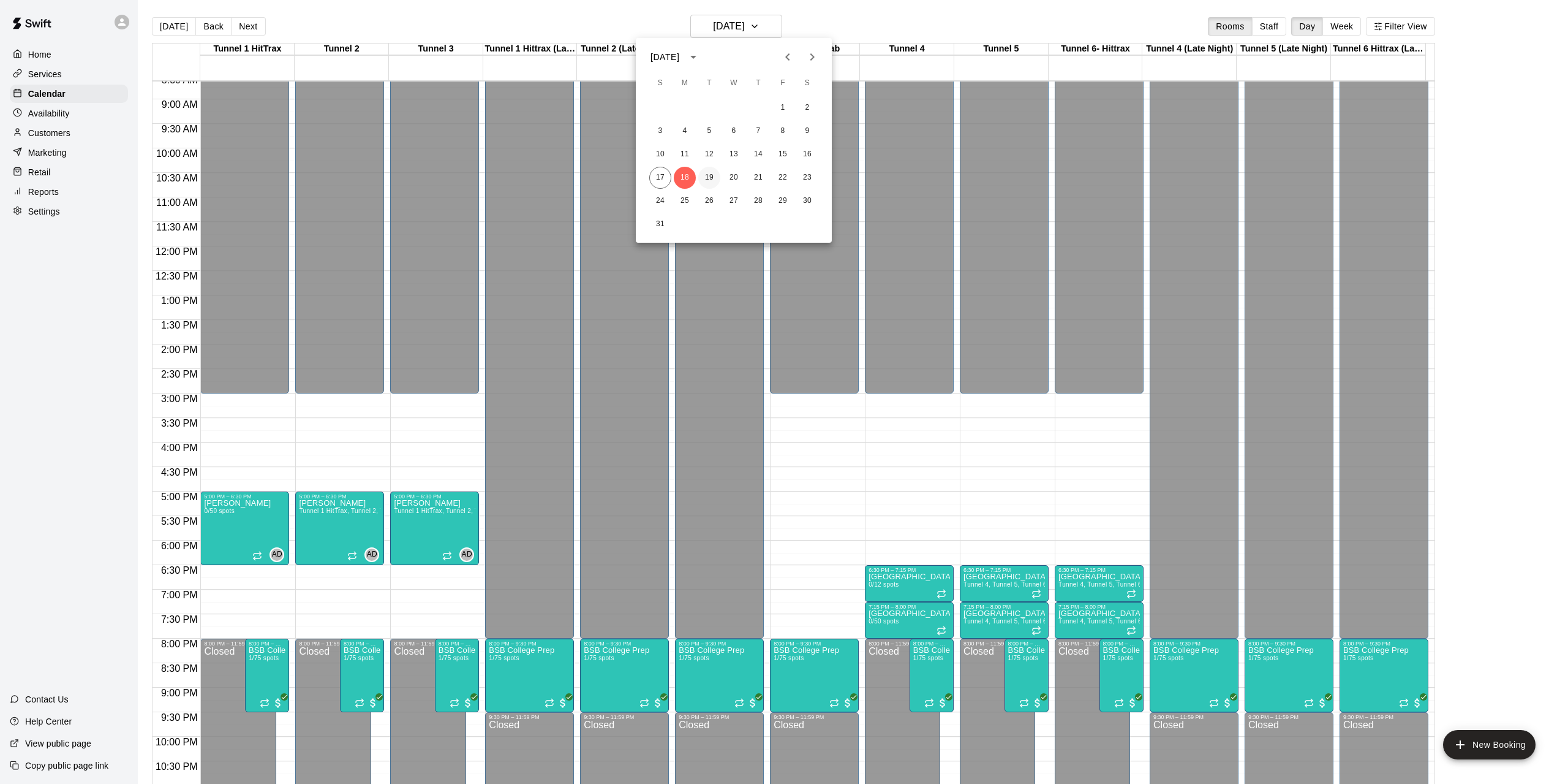
click at [712, 173] on button "19" at bounding box center [709, 177] width 22 height 22
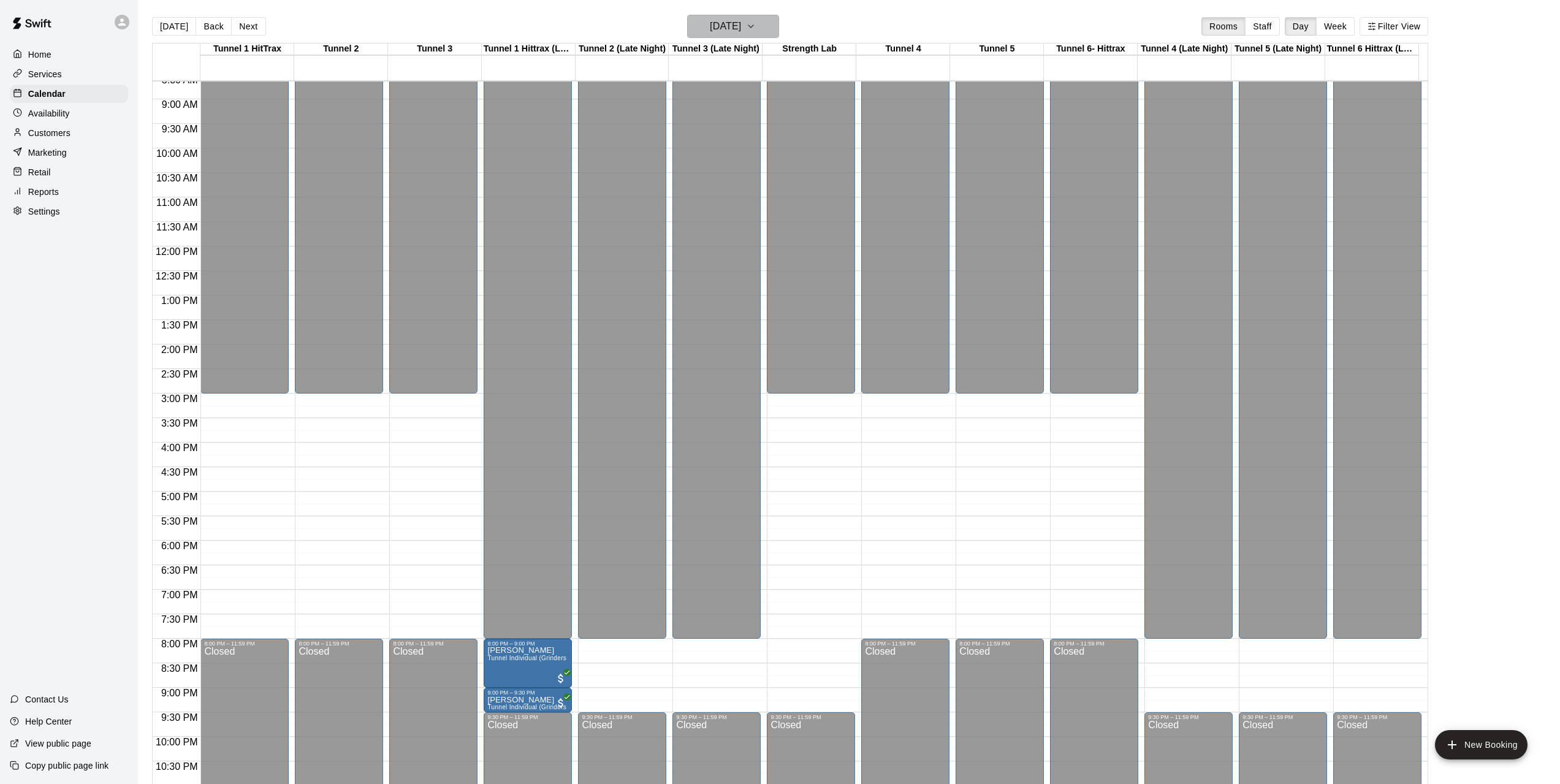
click at [710, 32] on h6 "Tuesday Aug 19" at bounding box center [726, 26] width 31 height 17
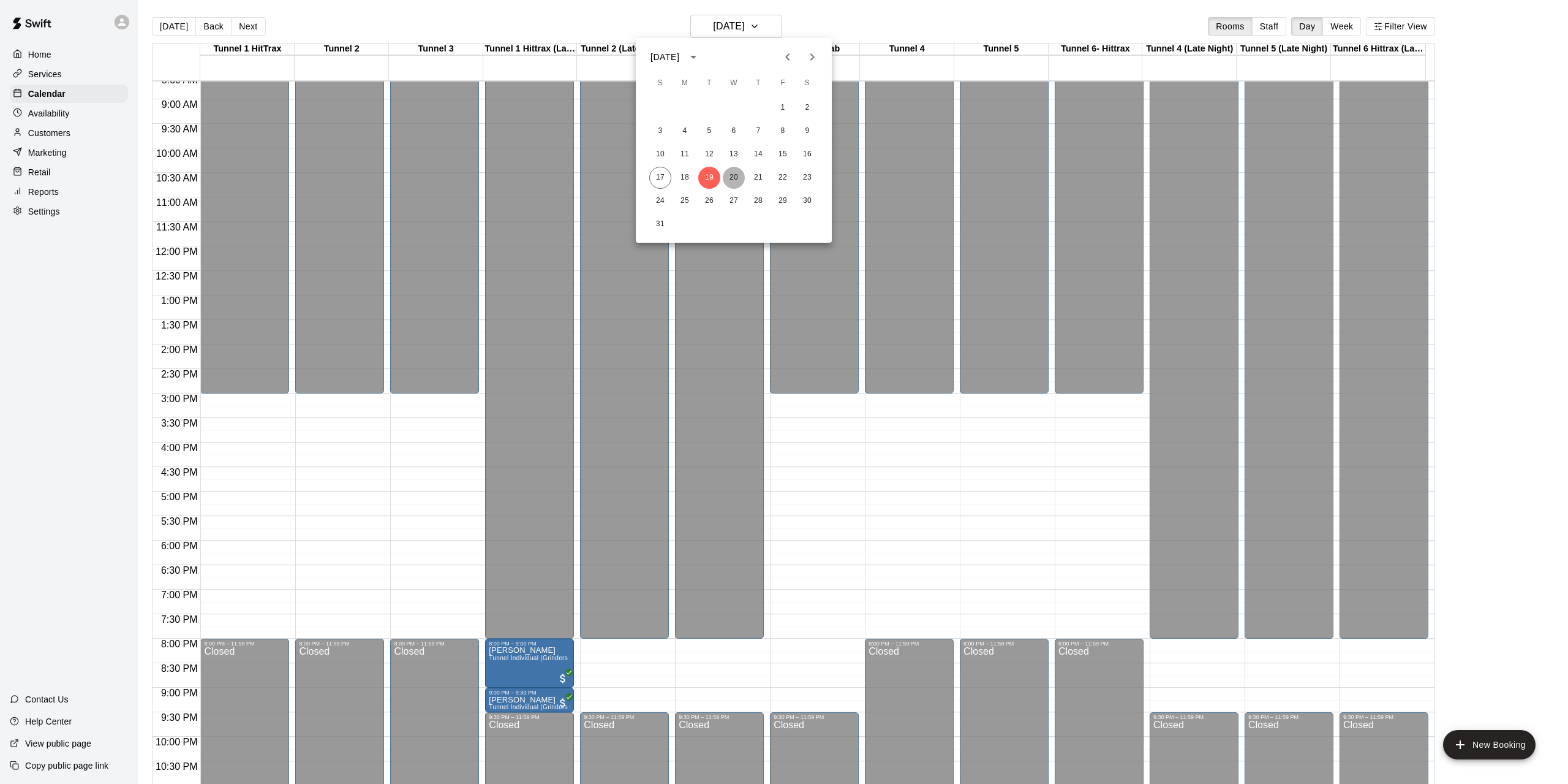
click at [732, 171] on button "20" at bounding box center [733, 177] width 22 height 22
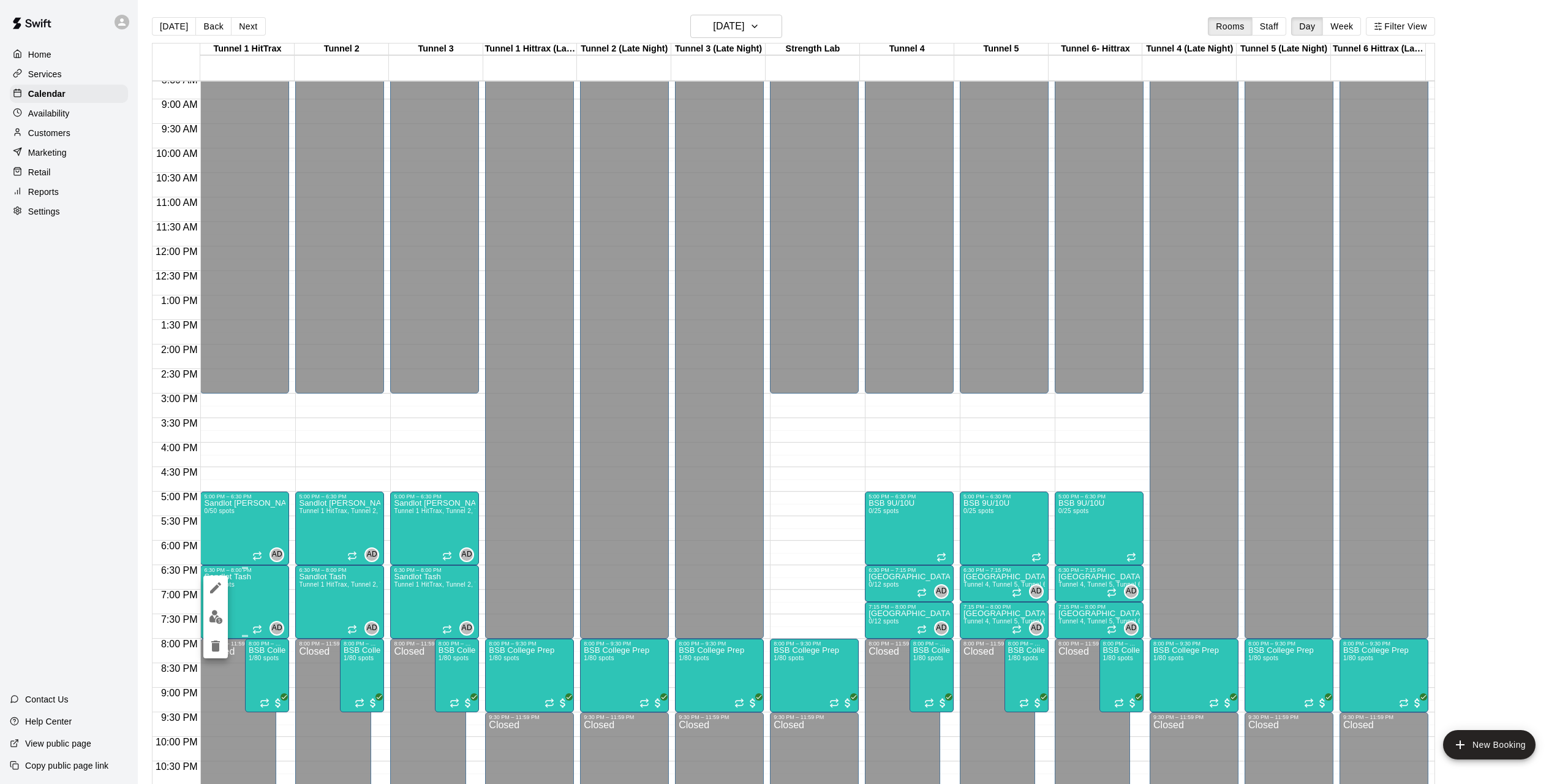
click at [249, 584] on div at bounding box center [784, 392] width 1568 height 784
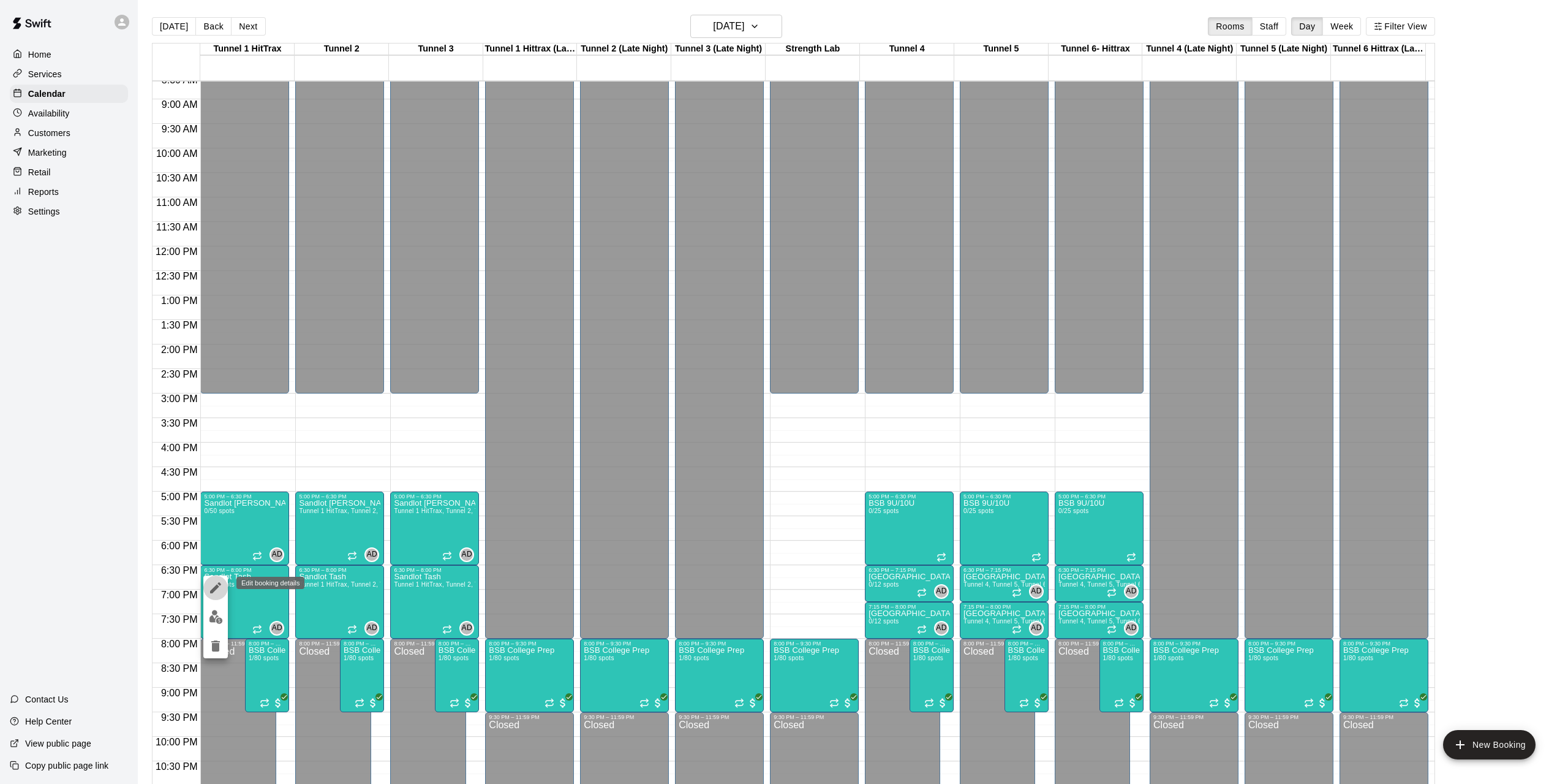
click at [219, 588] on icon "edit" at bounding box center [216, 588] width 15 height 15
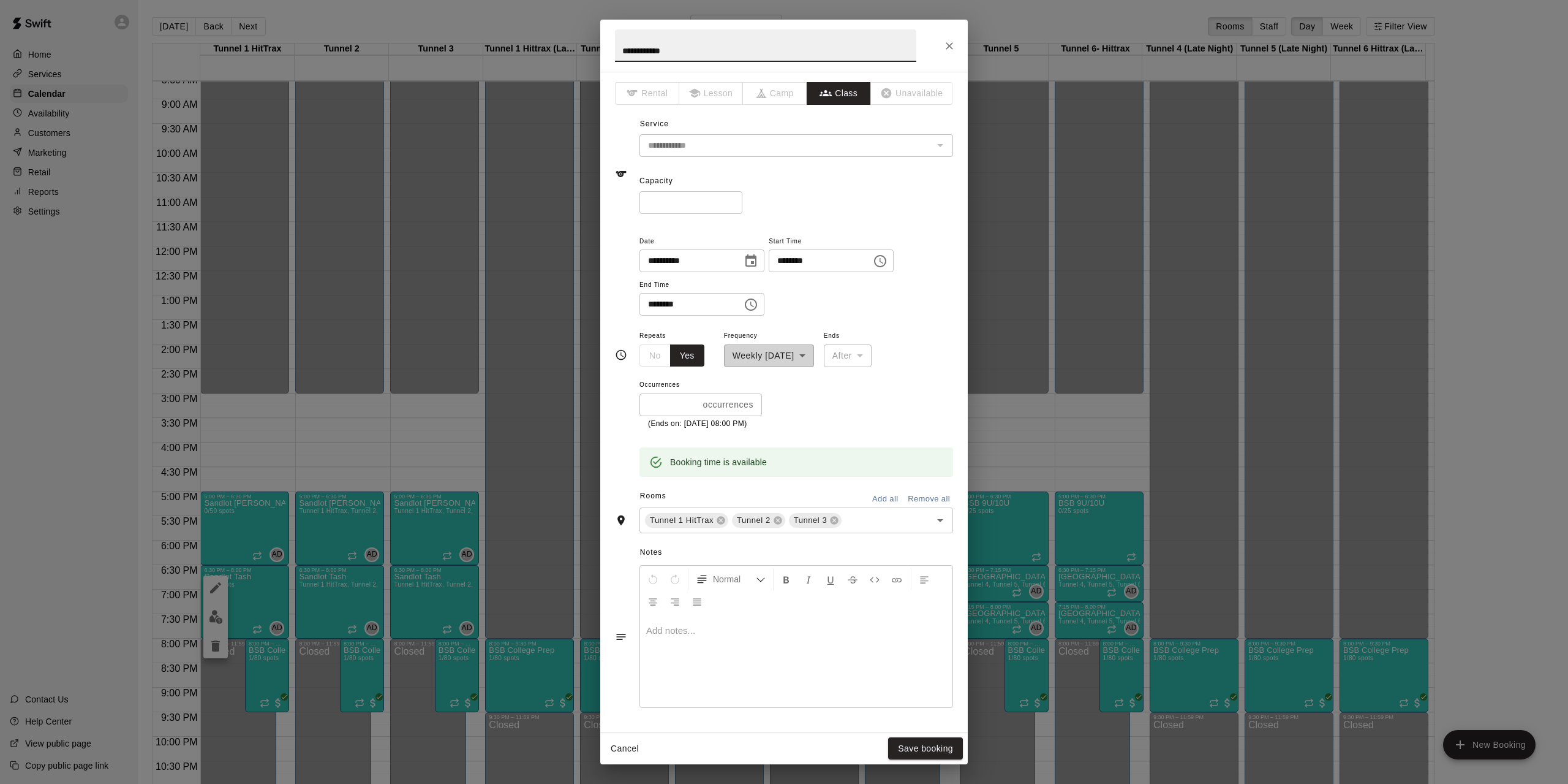
click at [756, 259] on icon "Choose date, selected date is Aug 20, 2025" at bounding box center [751, 260] width 11 height 12
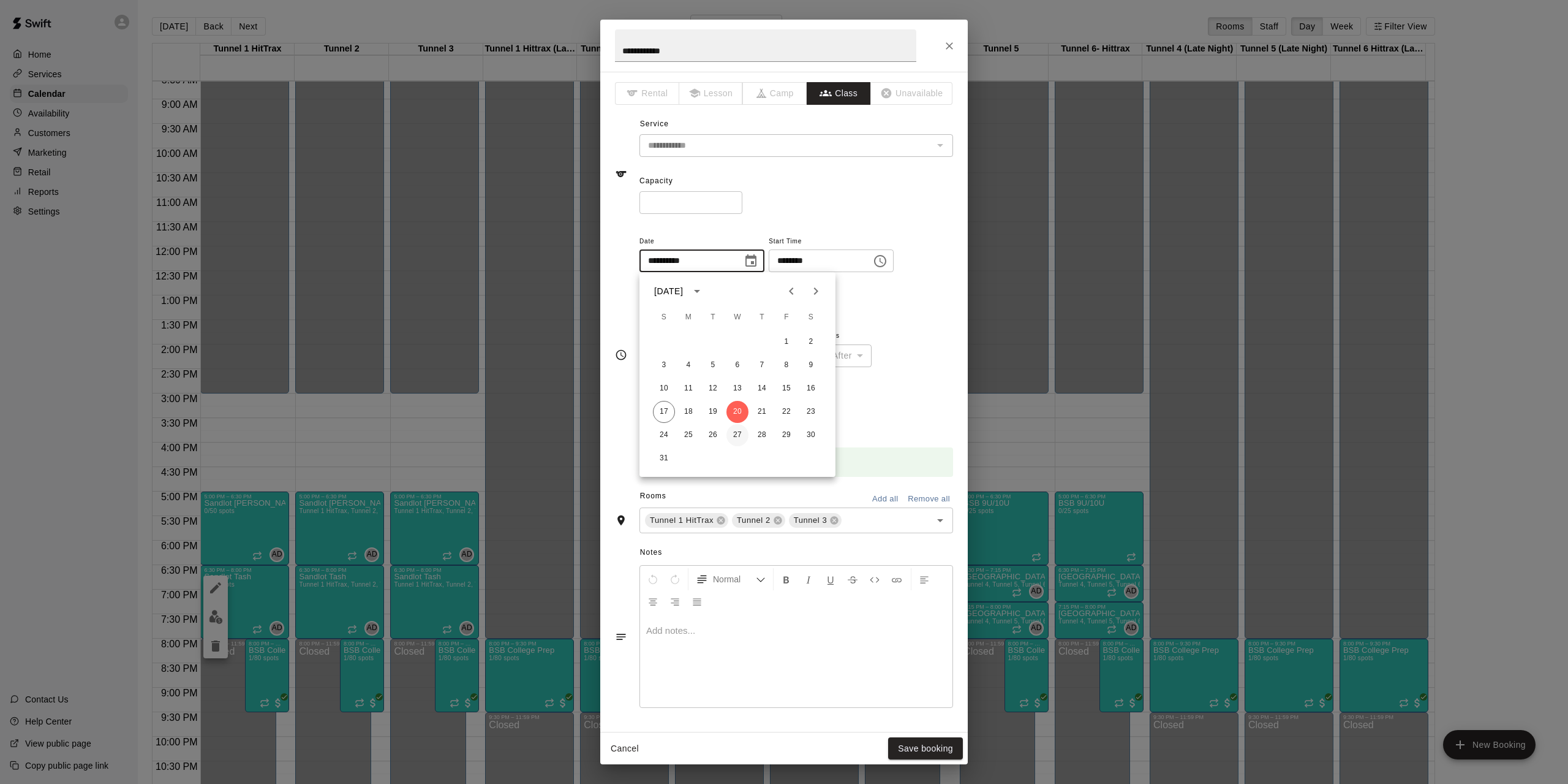
click at [740, 434] on button "27" at bounding box center [737, 434] width 22 height 22
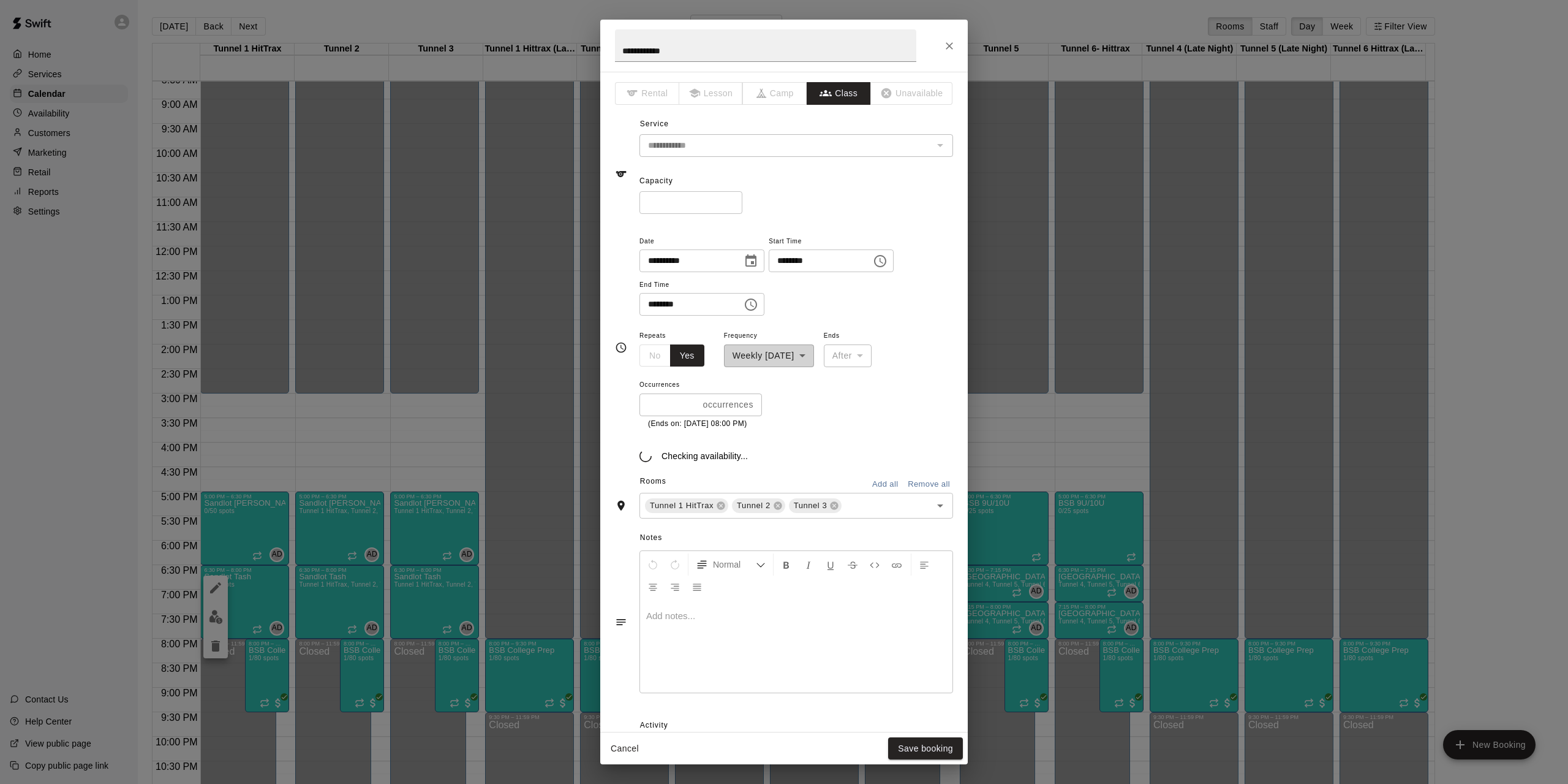
type input "**********"
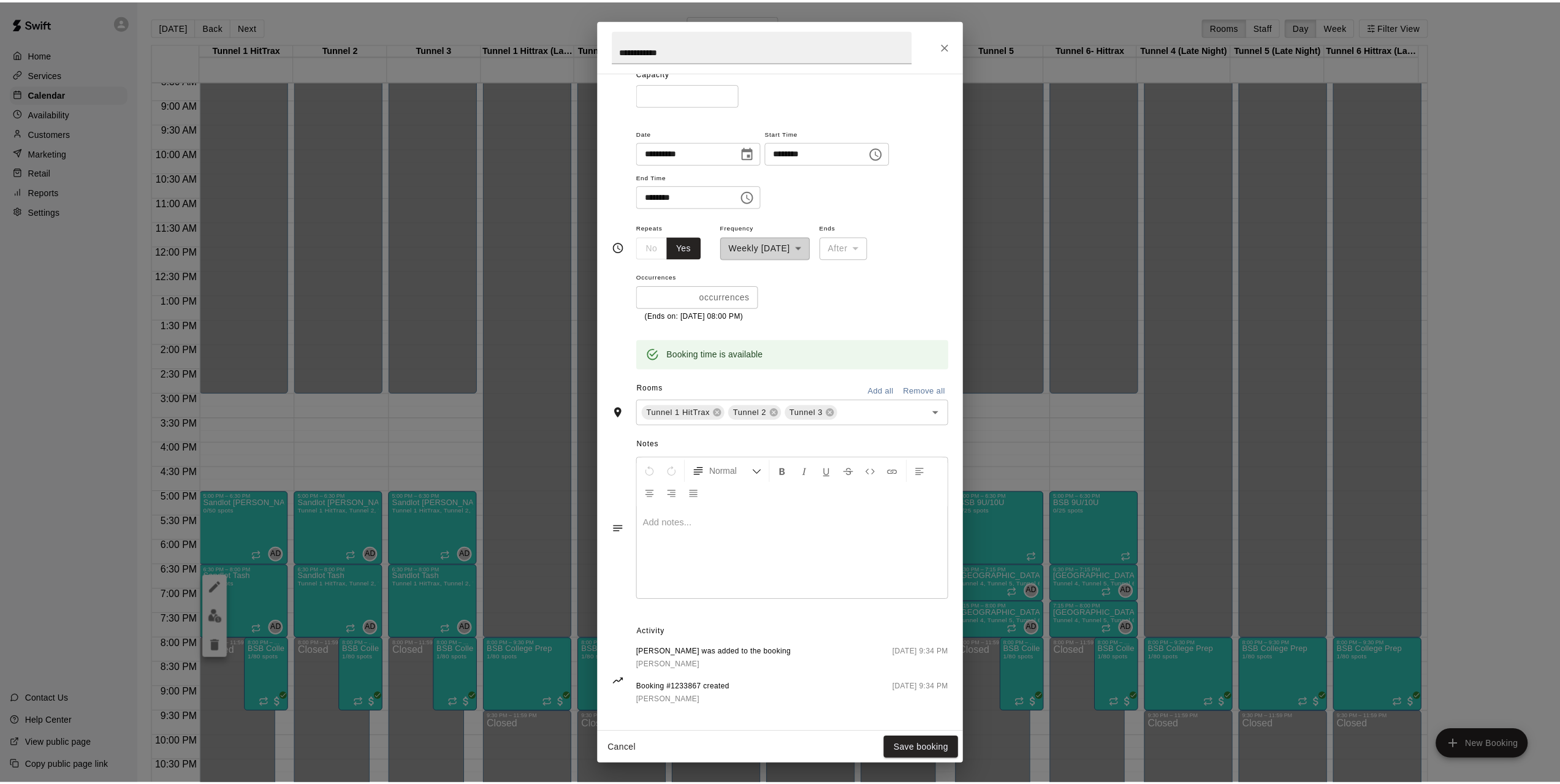
scroll to position [116, 0]
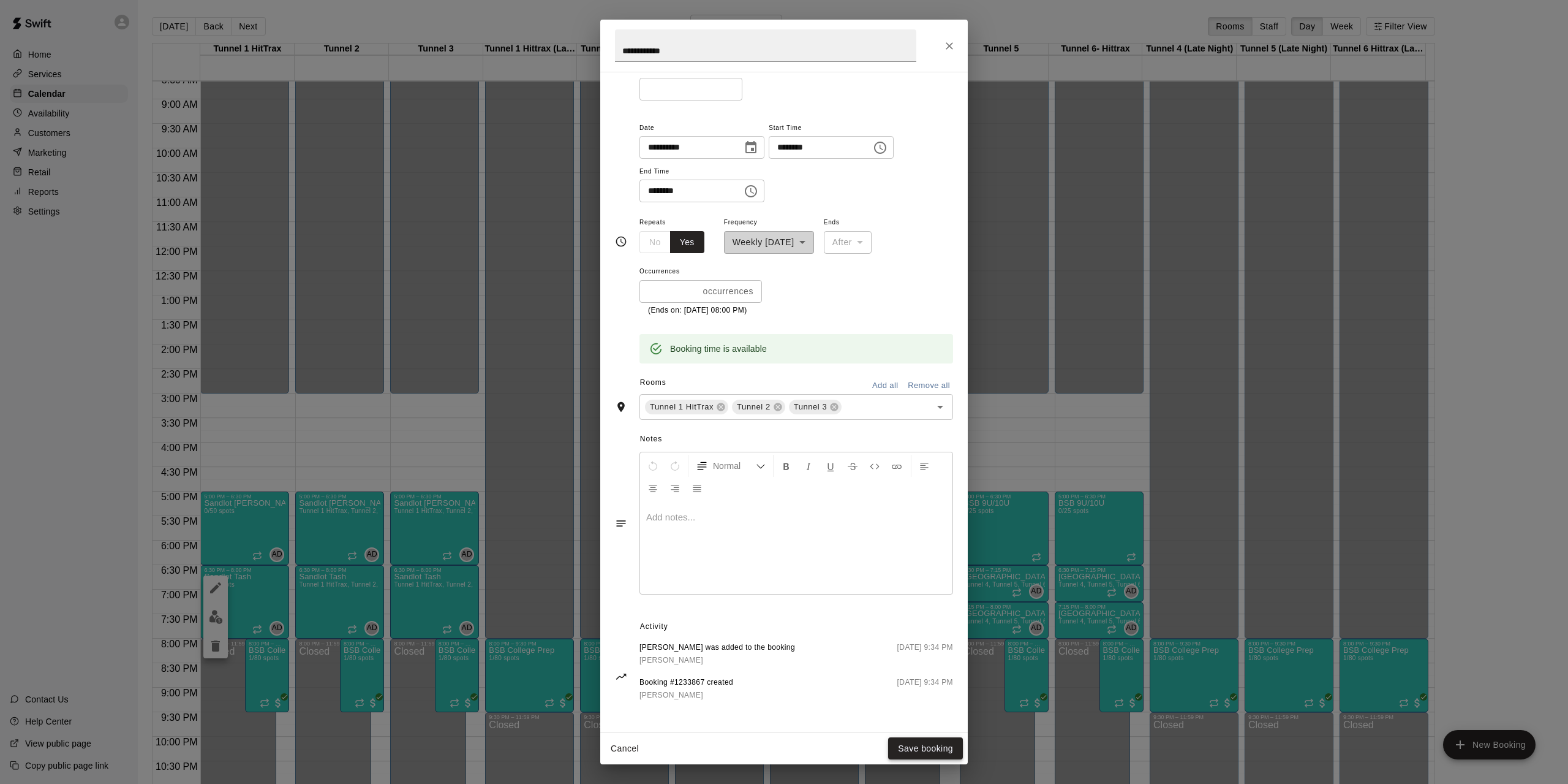
click at [911, 635] on button "Save booking" at bounding box center [925, 749] width 75 height 23
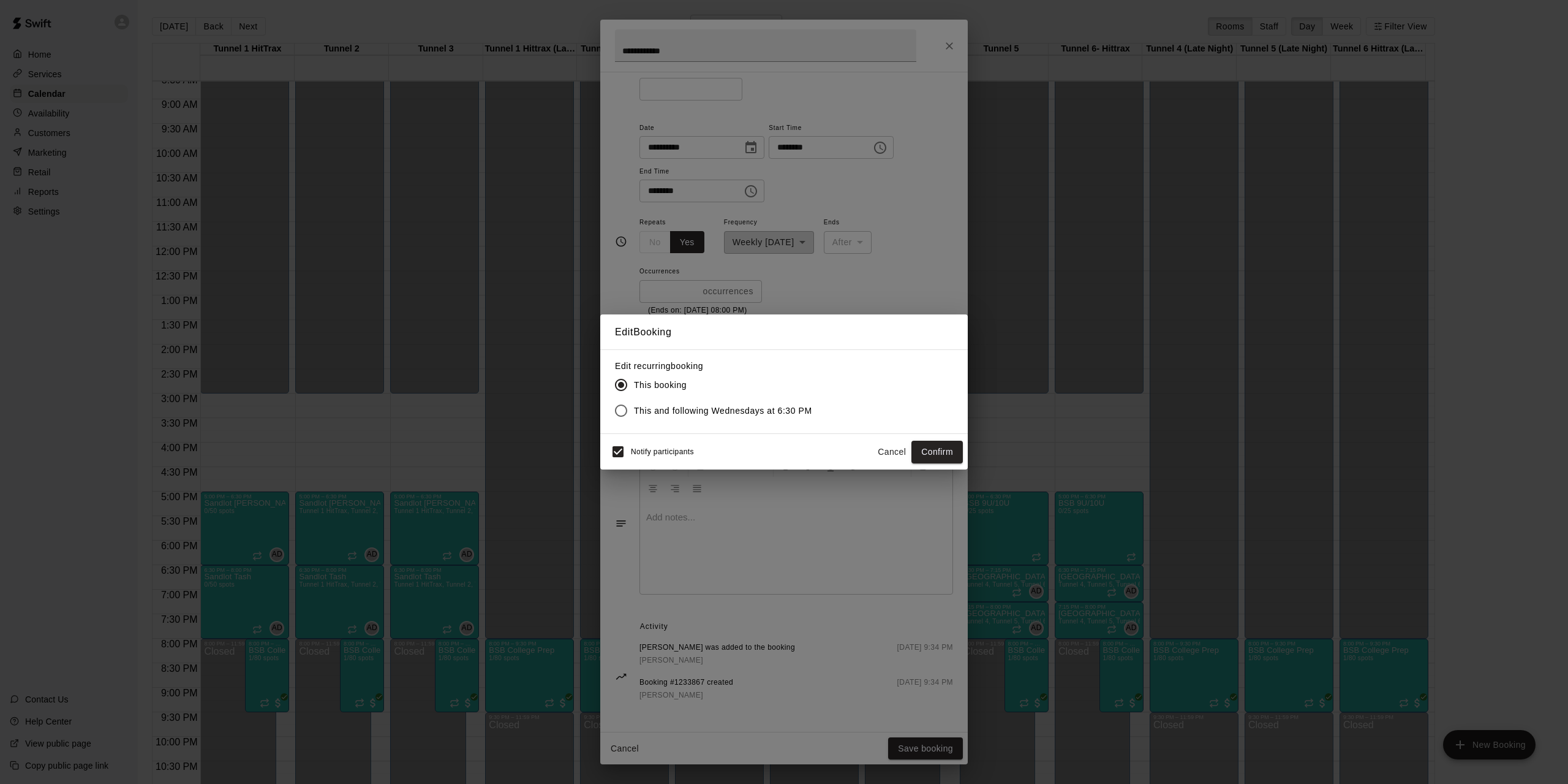
drag, startPoint x: 930, startPoint y: 454, endPoint x: 689, endPoint y: 450, distance: 241.0
click at [703, 451] on div "Notify participants Cancel Confirm" at bounding box center [784, 451] width 358 height 26
click at [681, 450] on span "Notify participants" at bounding box center [662, 452] width 63 height 8
click at [951, 451] on button "Confirm" at bounding box center [937, 452] width 51 height 23
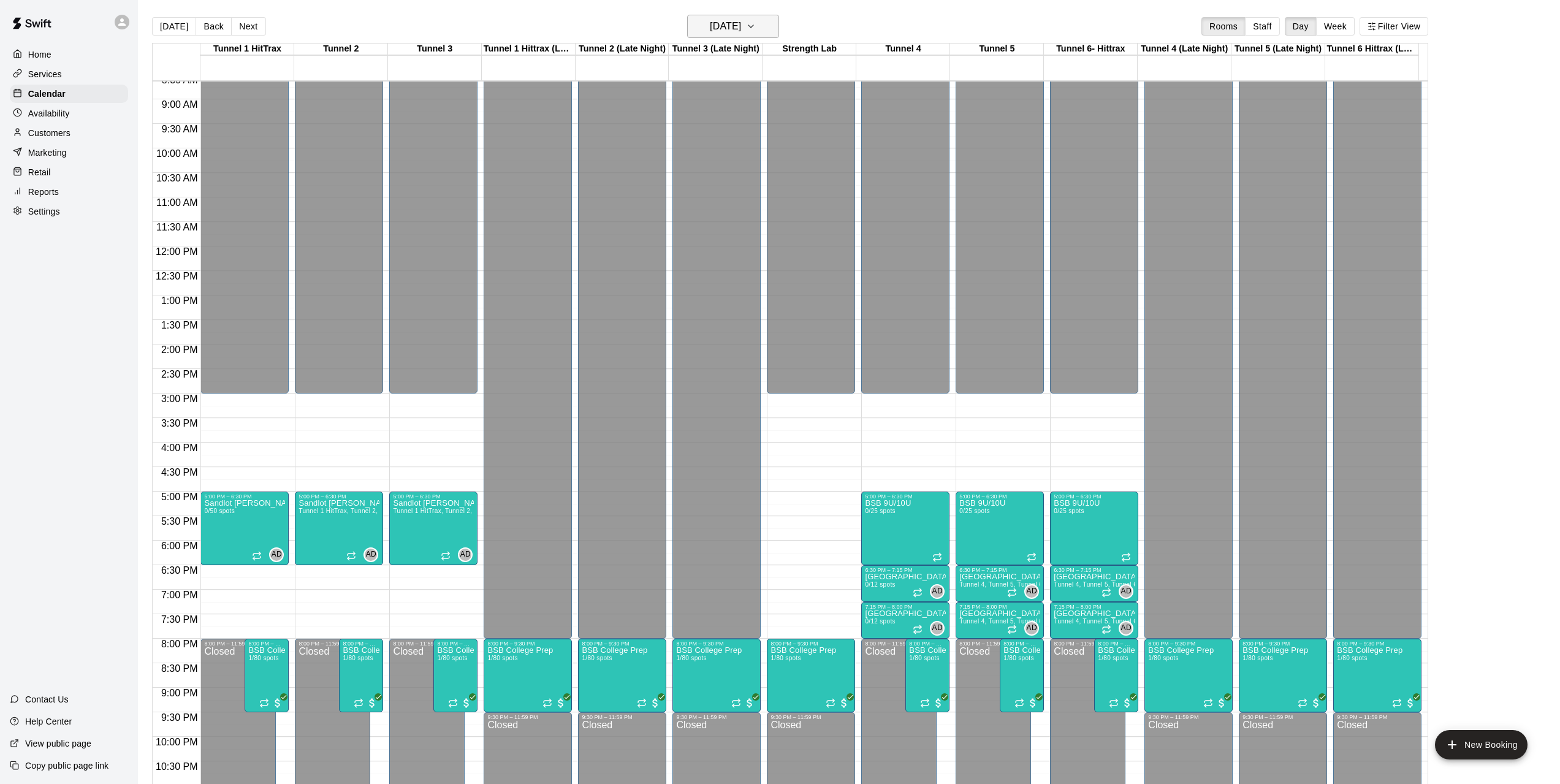
click at [727, 24] on h6 "Wednesday Aug 20" at bounding box center [726, 26] width 31 height 17
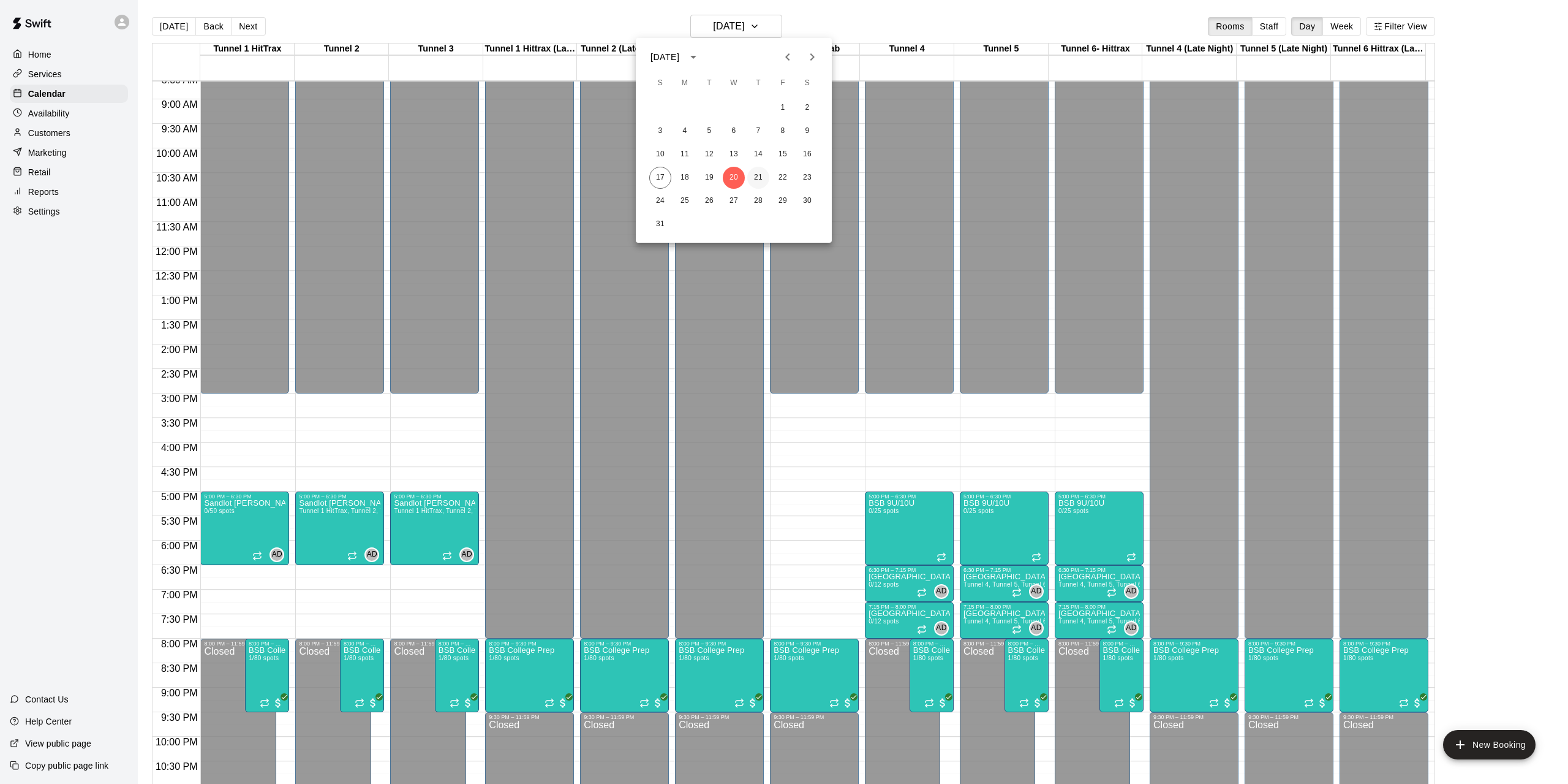
click at [762, 176] on button "21" at bounding box center [758, 177] width 22 height 22
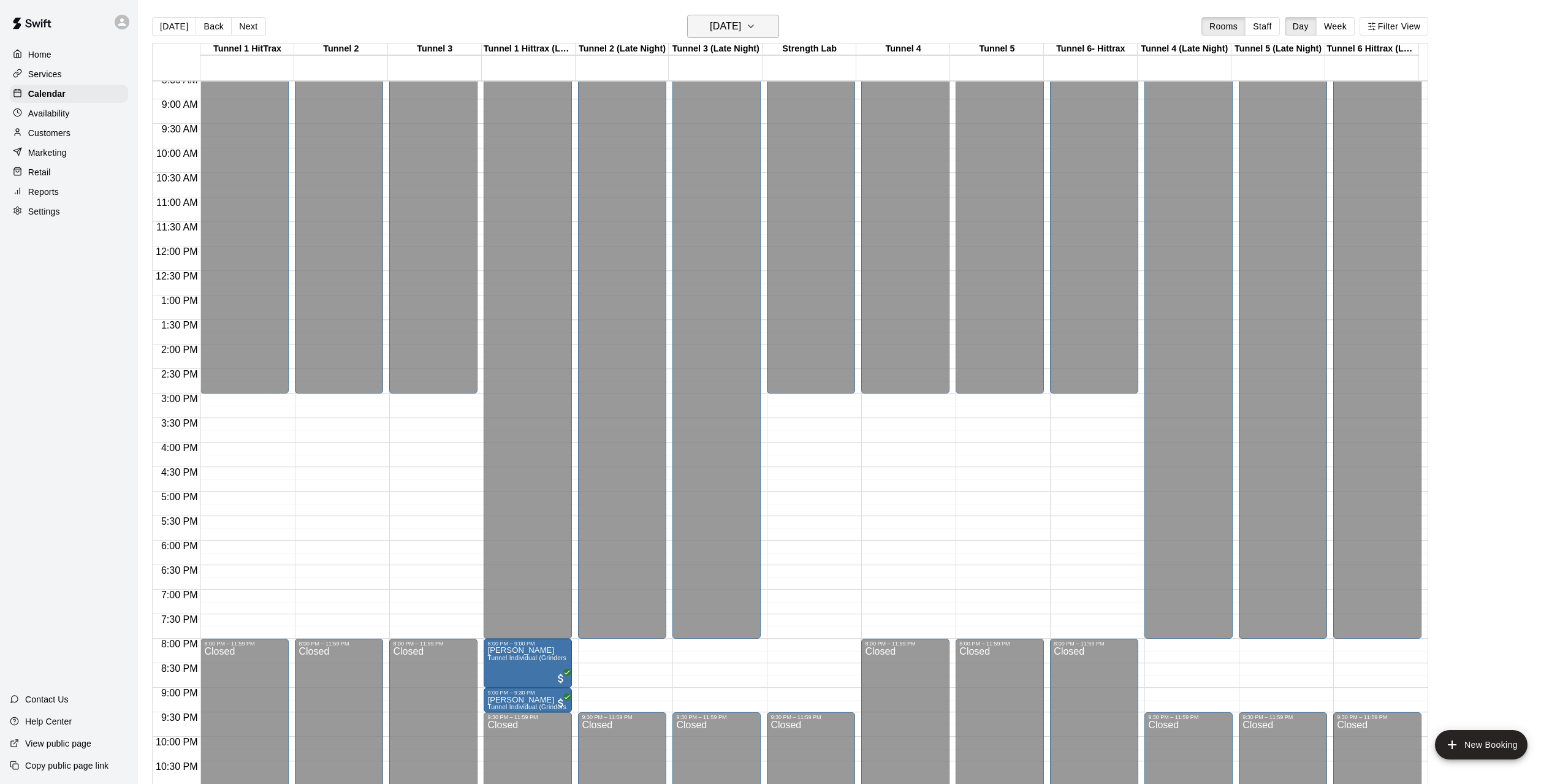
click at [741, 32] on h6 "Thursday Aug 21" at bounding box center [726, 26] width 31 height 17
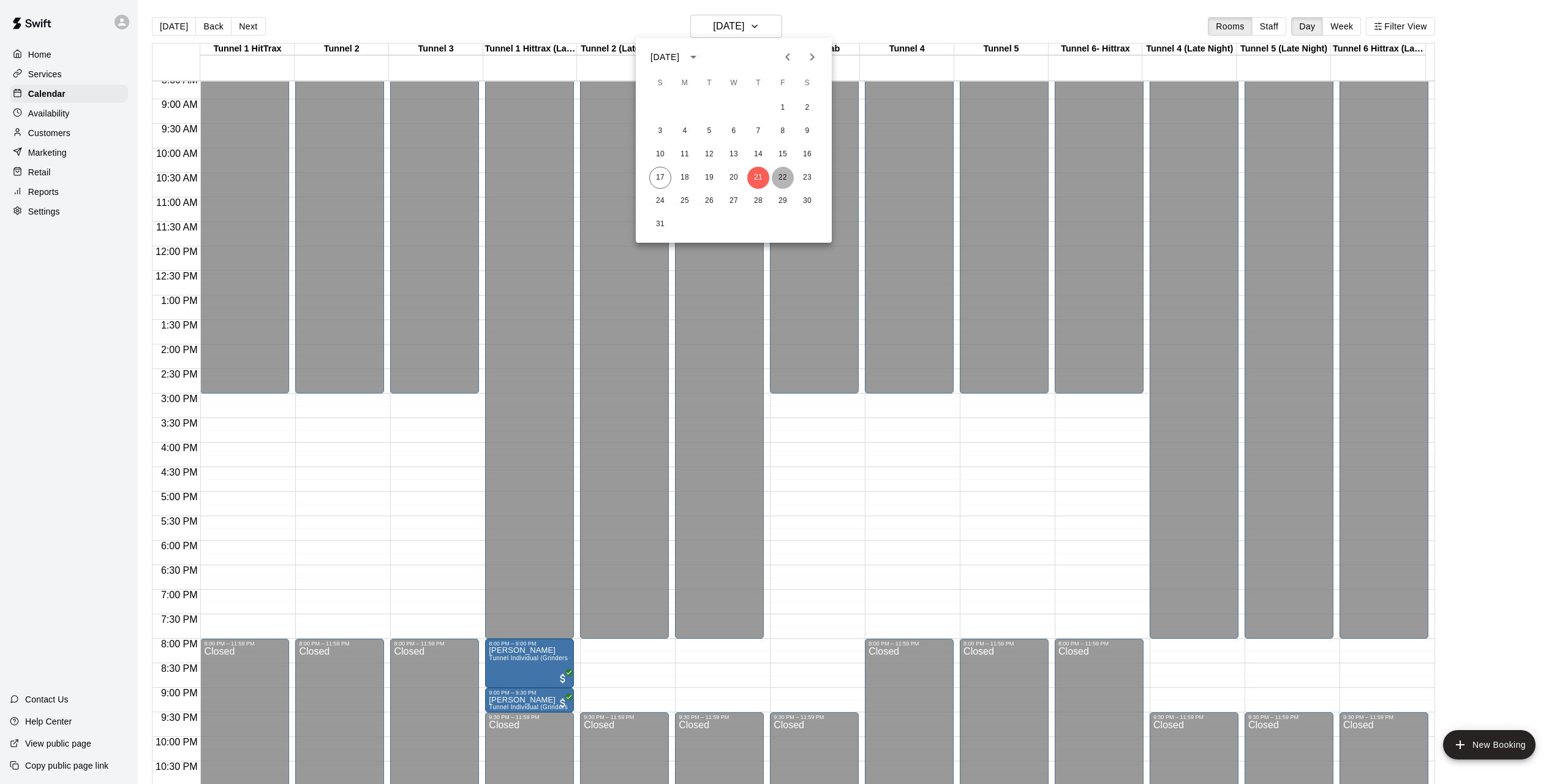
click at [785, 176] on button "22" at bounding box center [783, 177] width 22 height 22
